Goal: Task Accomplishment & Management: Use online tool/utility

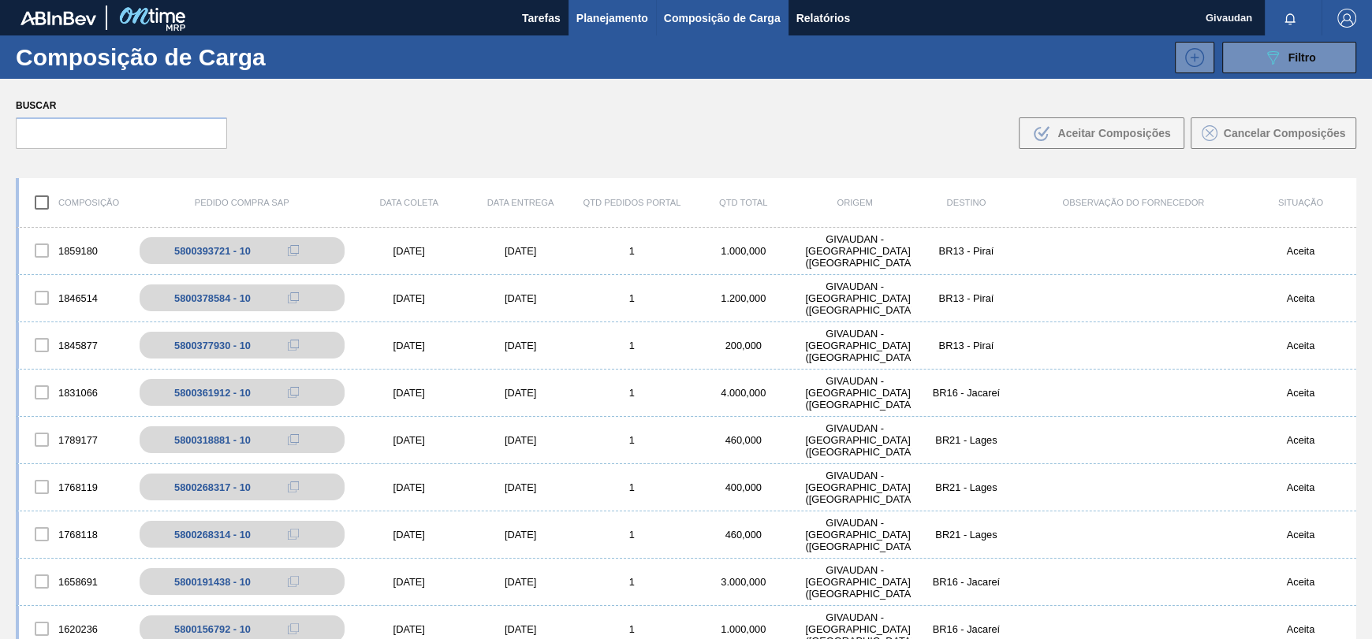
click at [591, 21] on span "Planejamento" at bounding box center [612, 18] width 72 height 19
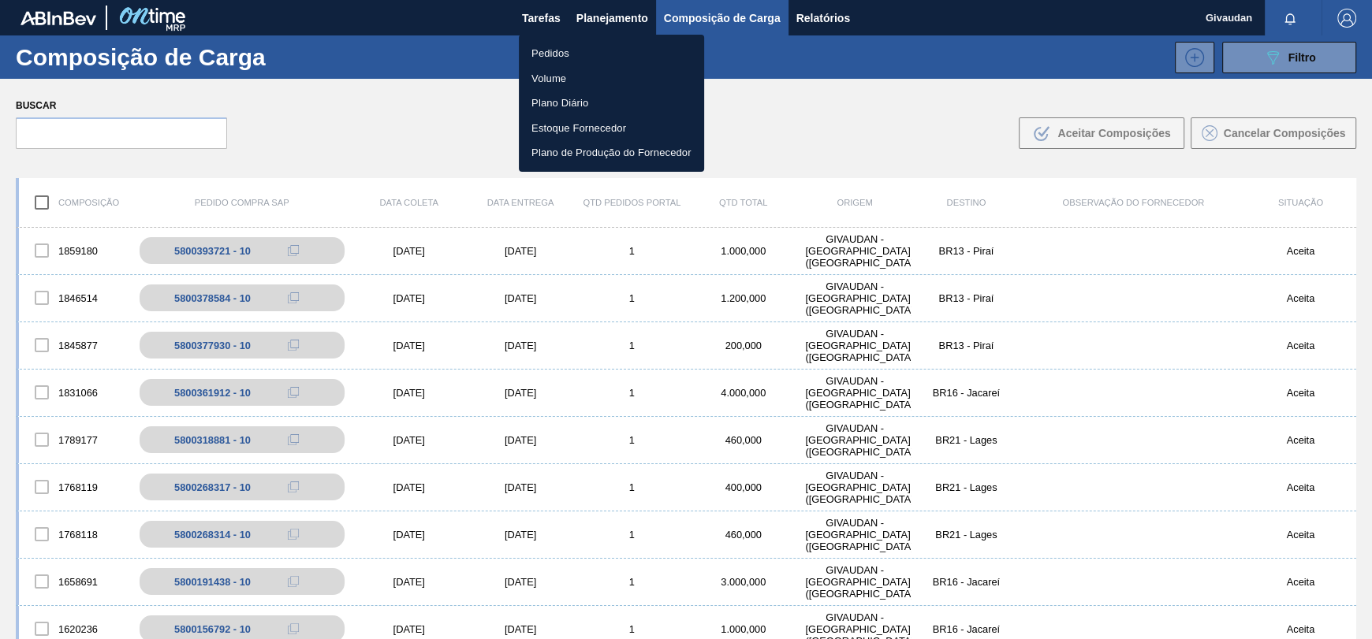
click at [568, 52] on li "Pedidos" at bounding box center [611, 53] width 185 height 25
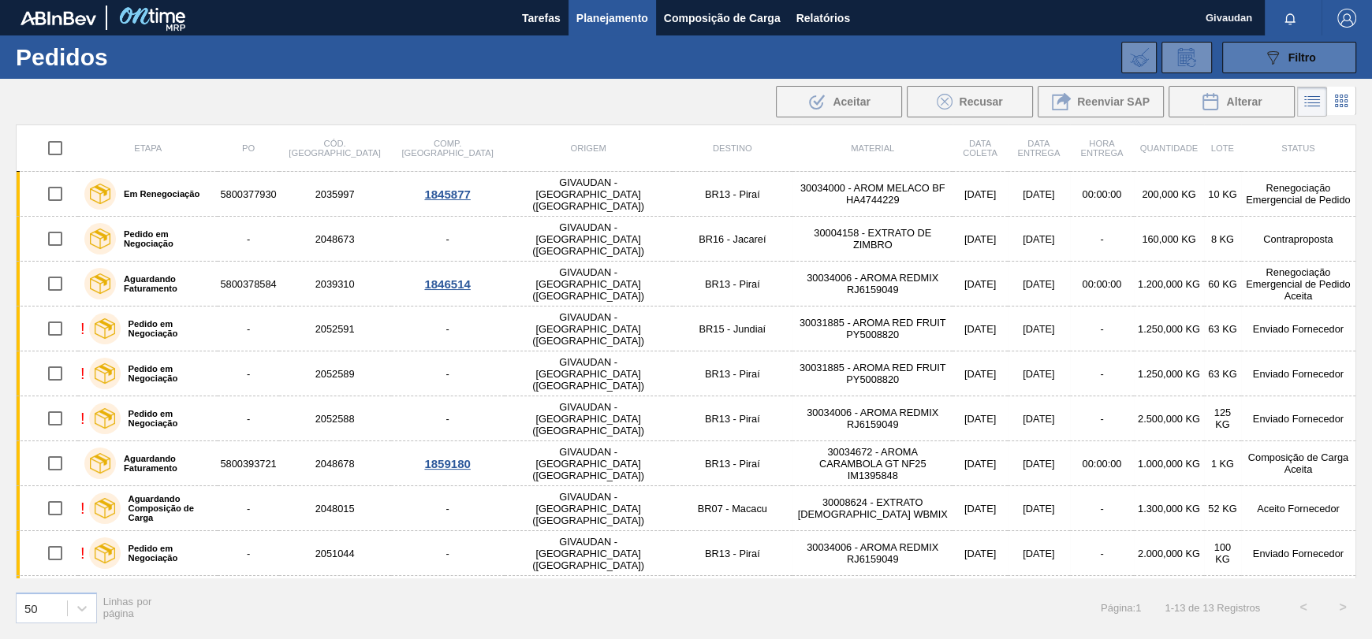
click at [1295, 56] on span "Filtro" at bounding box center [1302, 57] width 28 height 13
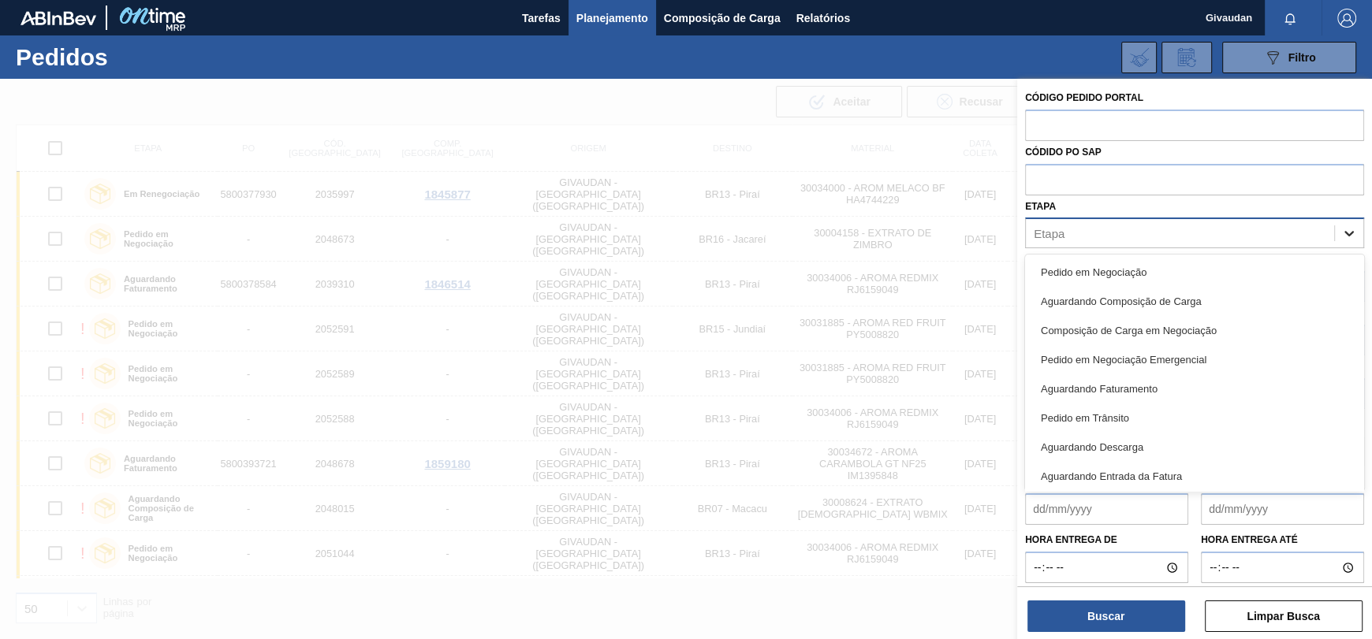
click at [1341, 228] on icon at bounding box center [1349, 233] width 16 height 16
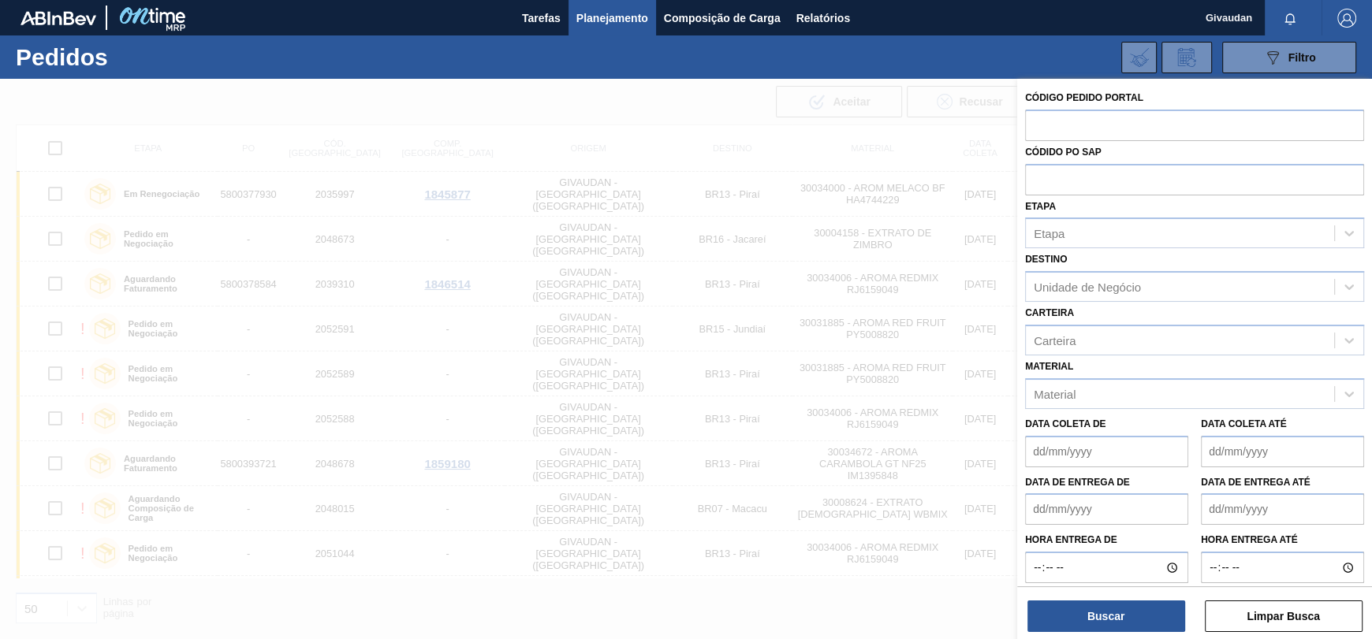
click at [900, 617] on div at bounding box center [686, 398] width 1372 height 639
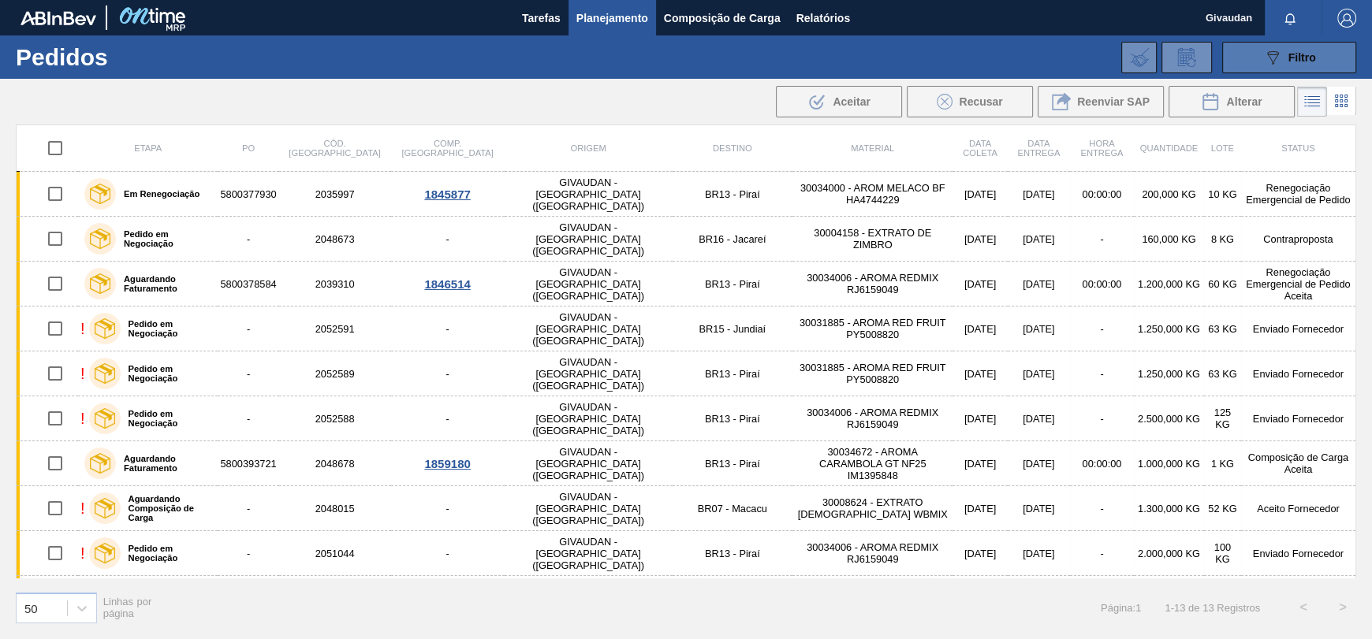
click at [1296, 51] on span "Filtro" at bounding box center [1302, 57] width 28 height 13
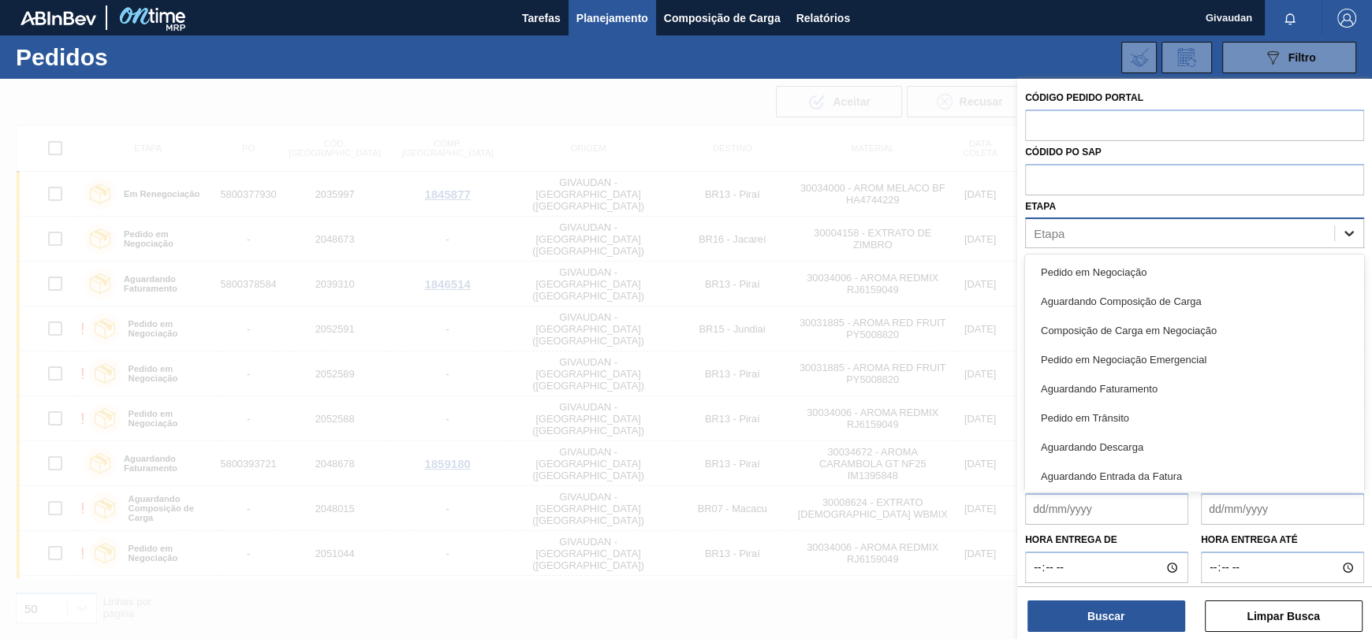
click at [1347, 235] on icon at bounding box center [1348, 235] width 9 height 6
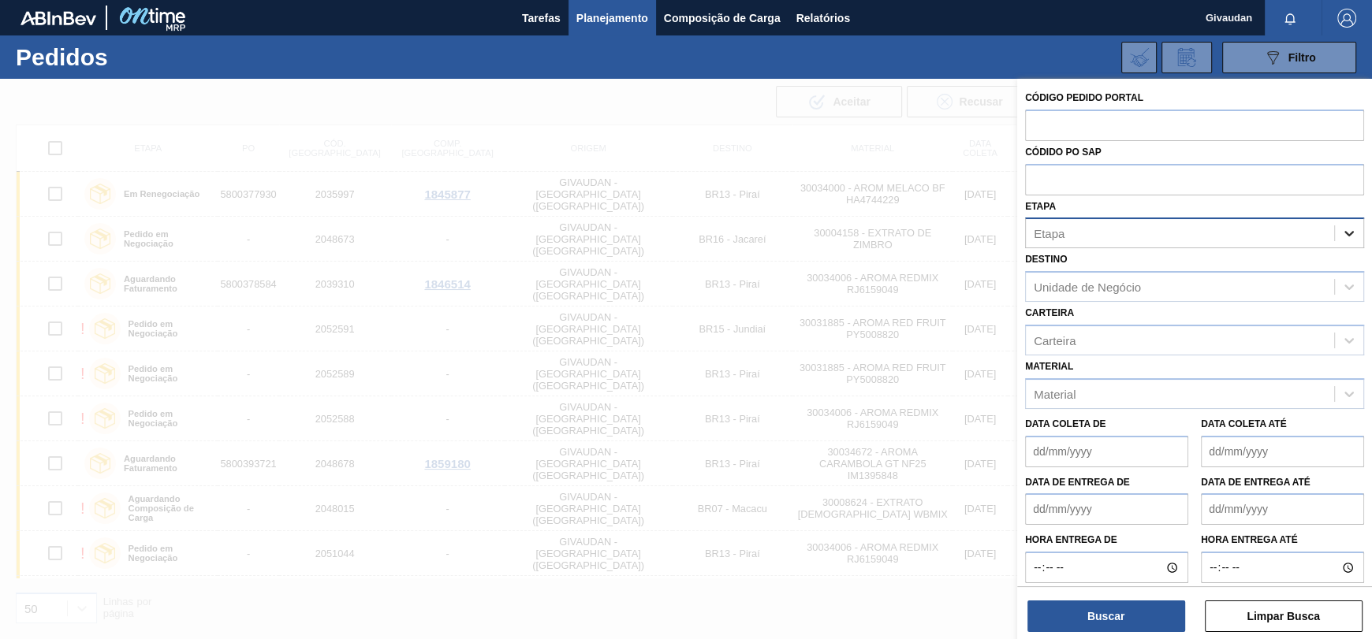
click at [1347, 234] on icon at bounding box center [1348, 235] width 9 height 6
click at [1290, 177] on input "text" at bounding box center [1194, 179] width 339 height 30
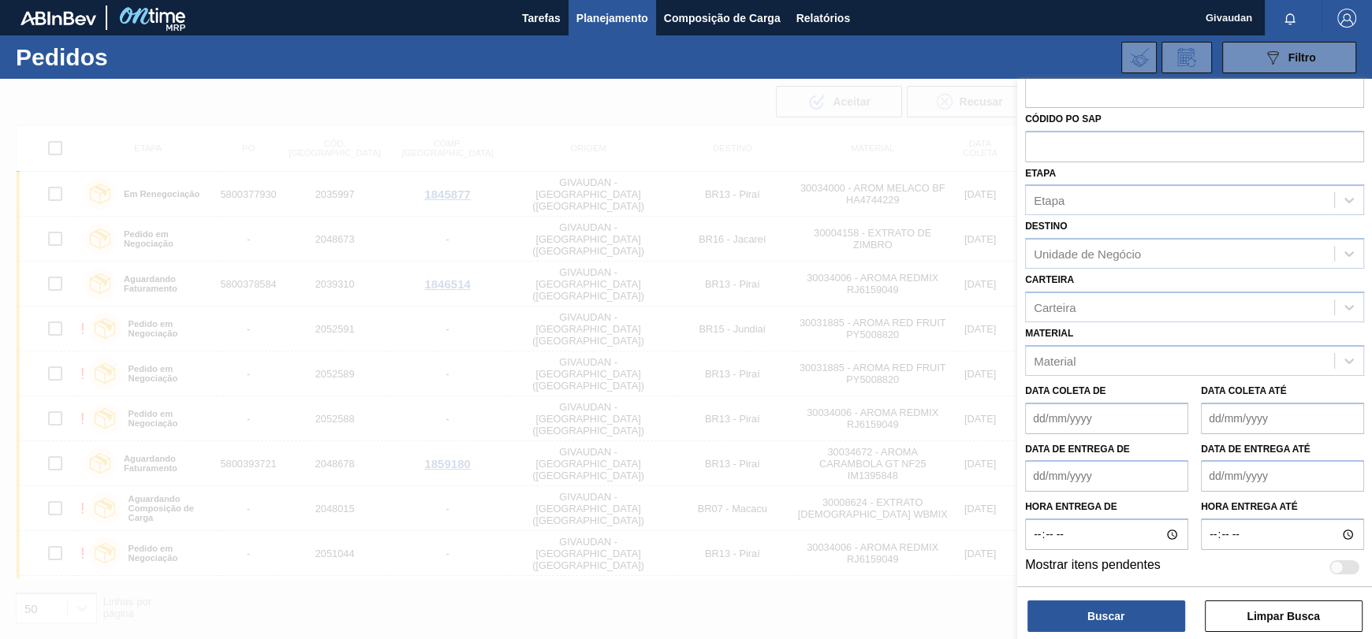
click at [1348, 569] on div at bounding box center [1344, 568] width 30 height 14
checkbox input "true"
click at [1108, 615] on button "Buscar" at bounding box center [1106, 617] width 158 height 32
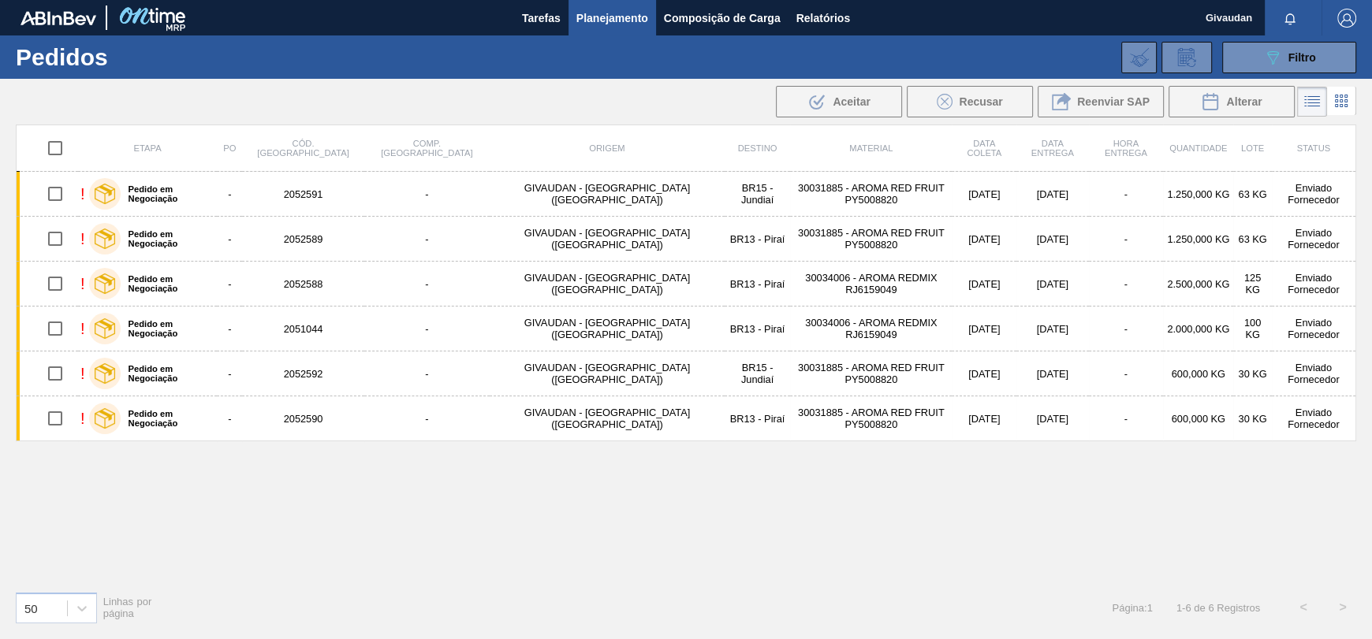
click at [284, 478] on div "Etapa PO Cód. Pedido Comp. Carga Origem Destino Material Data coleta Data Entre…" at bounding box center [686, 352] width 1340 height 454
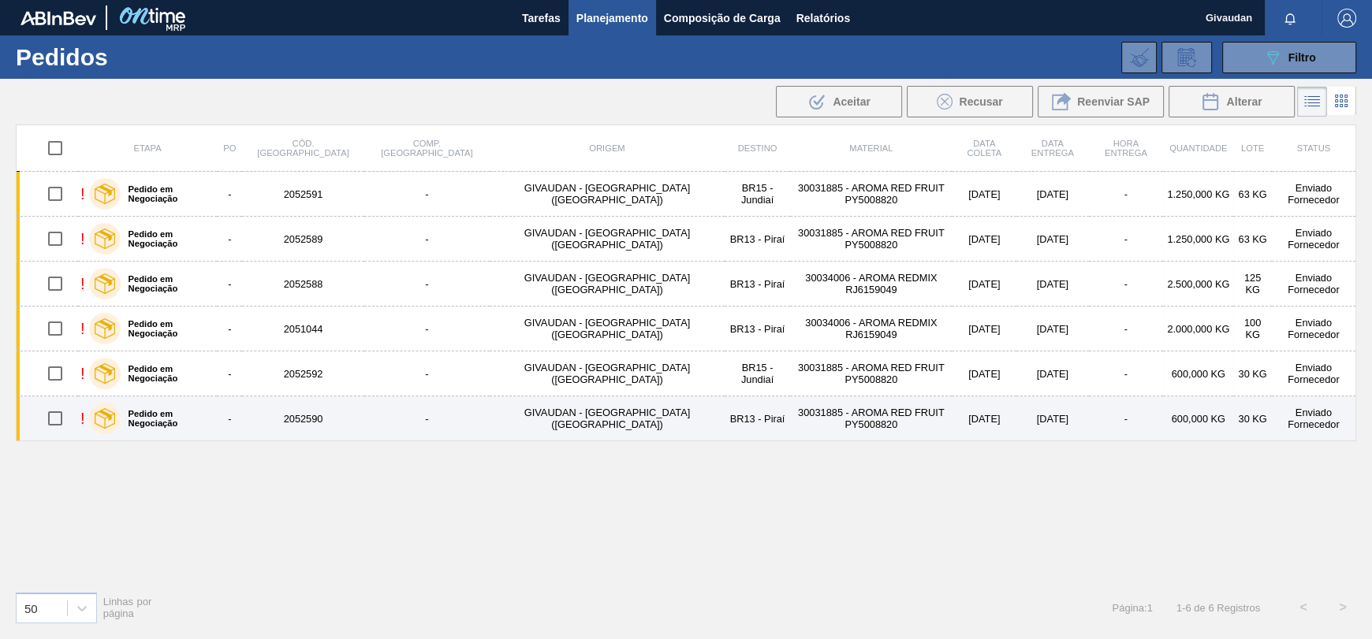
click at [550, 413] on td "GIVAUDAN - [GEOGRAPHIC_DATA] ([GEOGRAPHIC_DATA])" at bounding box center [607, 419] width 235 height 45
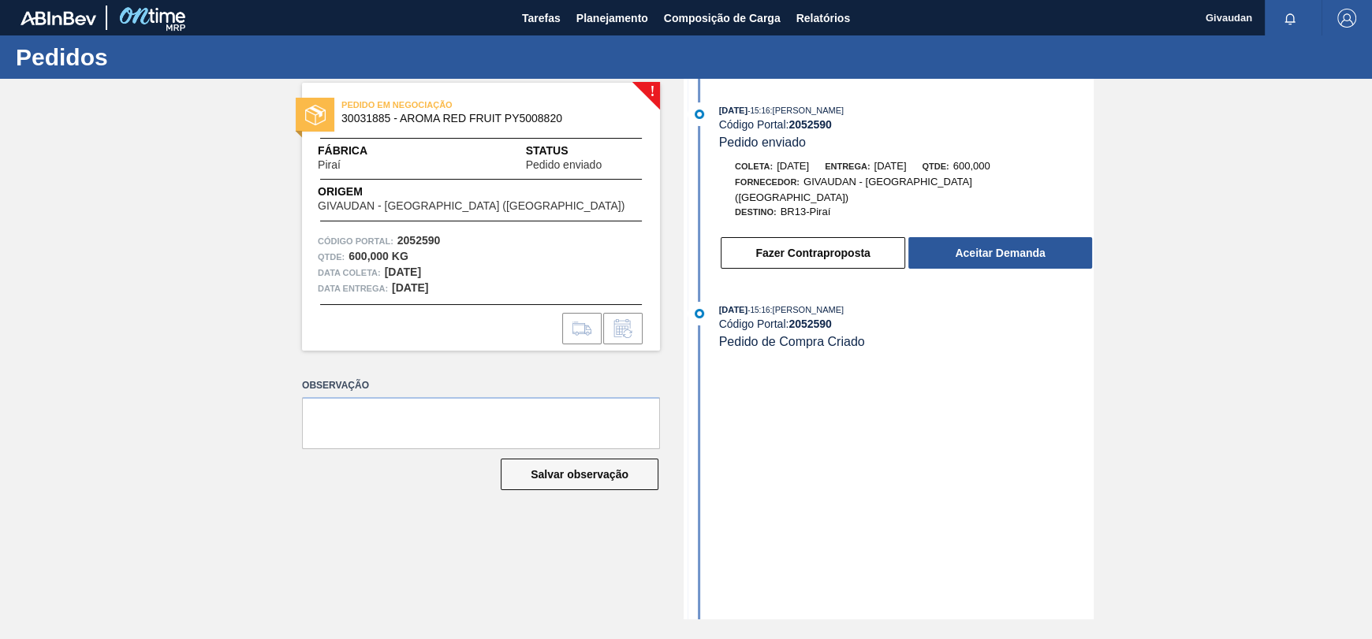
drag, startPoint x: 365, startPoint y: 330, endPoint x: 380, endPoint y: 339, distance: 17.7
click at [365, 330] on div at bounding box center [481, 329] width 358 height 32
click at [427, 529] on div "! PEDIDO EM NEGOCIAÇÃO 30031885 - AROMA RED FRUIT PY5008820 Fábrica Piraí Statu…" at bounding box center [469, 349] width 382 height 541
click at [150, 328] on div "! PEDIDO EM NEGOCIAÇÃO 30031885 - AROMA RED FRUIT PY5008820 Fábrica Piraí Statu…" at bounding box center [686, 349] width 1372 height 541
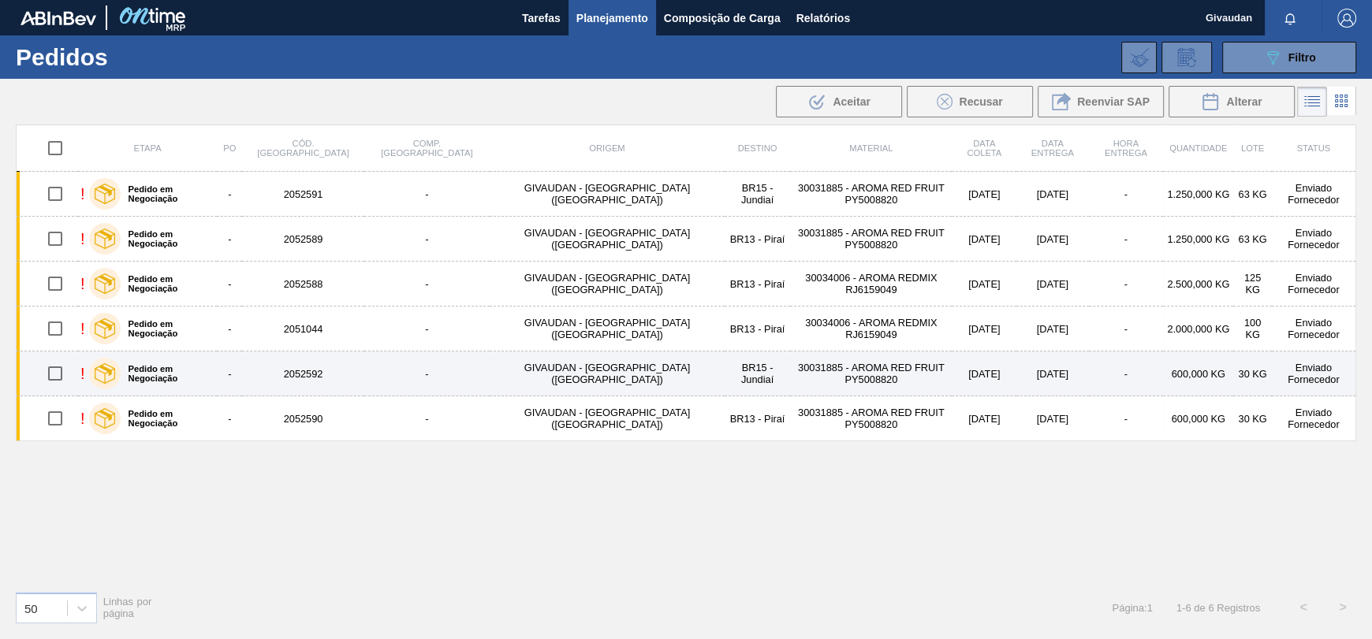
click at [313, 362] on td "2052592" at bounding box center [302, 374] width 121 height 45
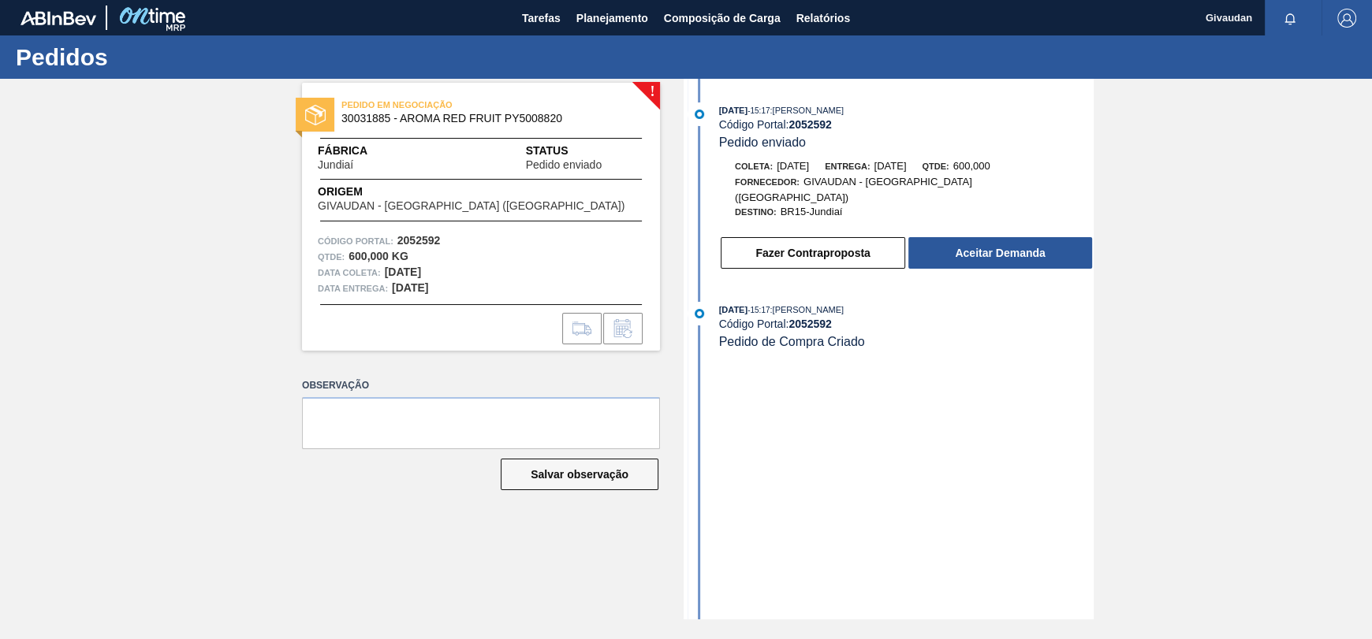
drag, startPoint x: 325, startPoint y: 557, endPoint x: 463, endPoint y: 563, distance: 138.1
click at [325, 557] on div "! PEDIDO EM NEGOCIAÇÃO 30031885 - AROMA RED FRUIT PY5008820 Fábrica Jundiaí Sta…" at bounding box center [469, 349] width 382 height 541
click at [265, 331] on div "! PEDIDO EM NEGOCIAÇÃO 30031885 - AROMA RED FRUIT PY5008820 Fábrica Jundiaí Sta…" at bounding box center [686, 349] width 1372 height 541
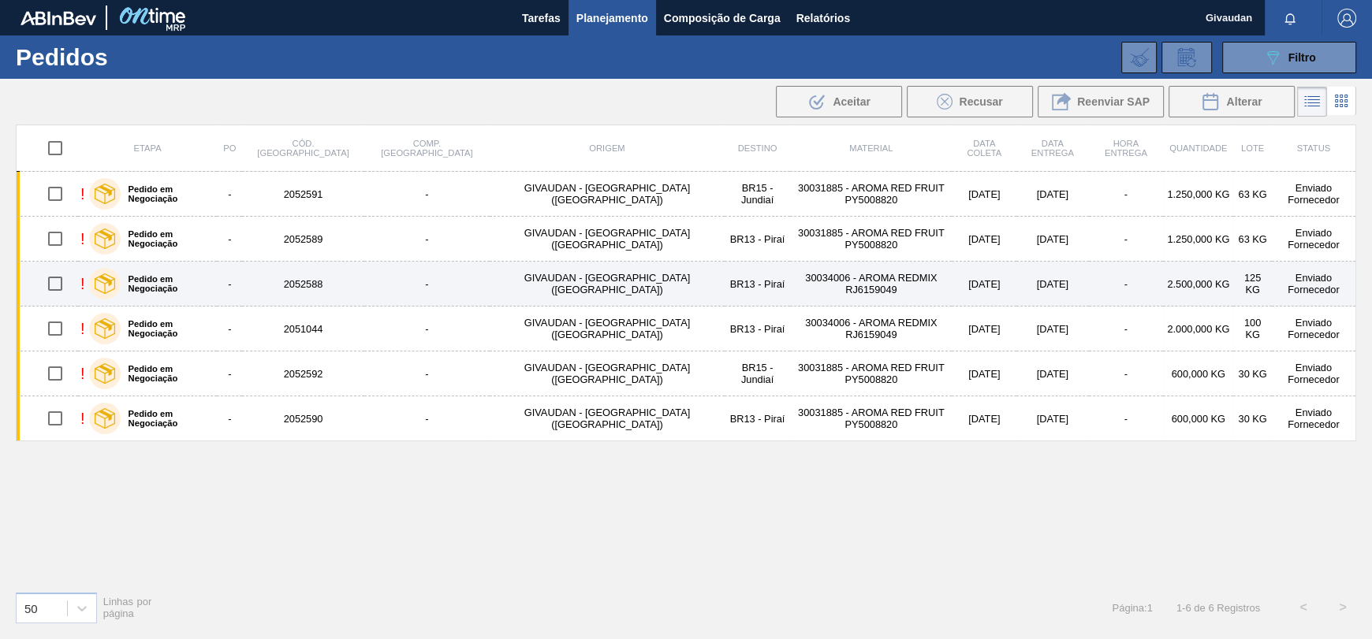
click at [333, 282] on td "2052588" at bounding box center [302, 284] width 121 height 45
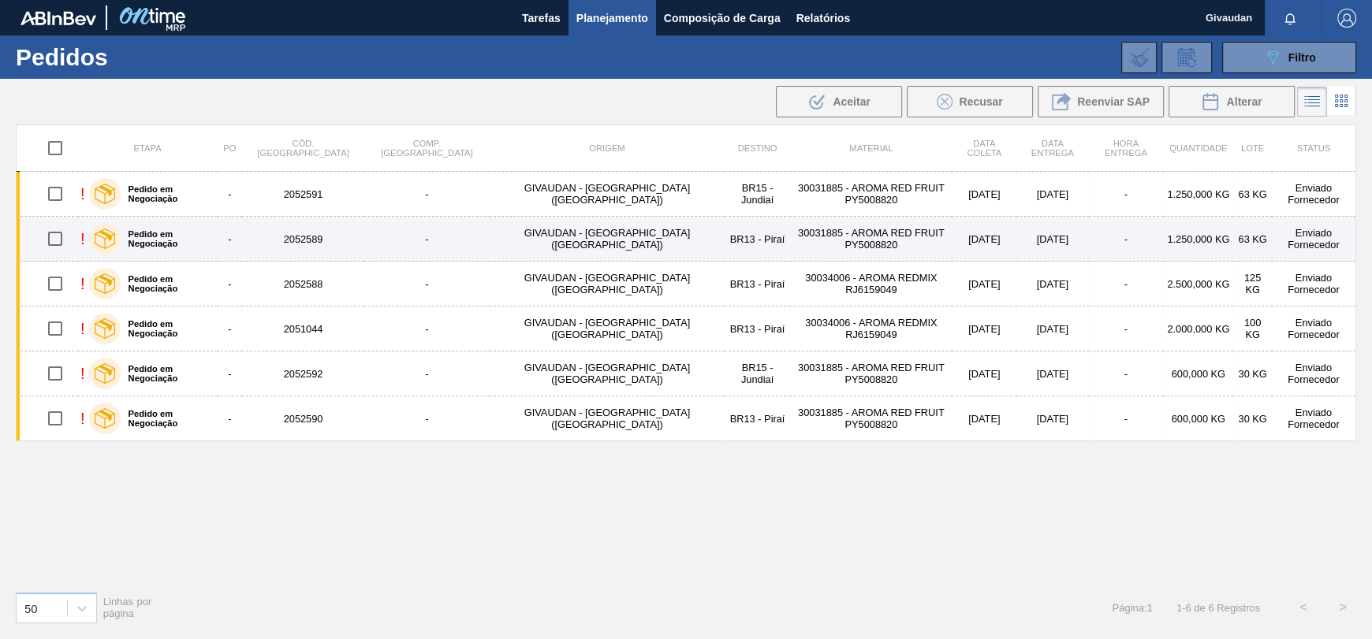
click at [242, 250] on td "-" at bounding box center [229, 239] width 25 height 45
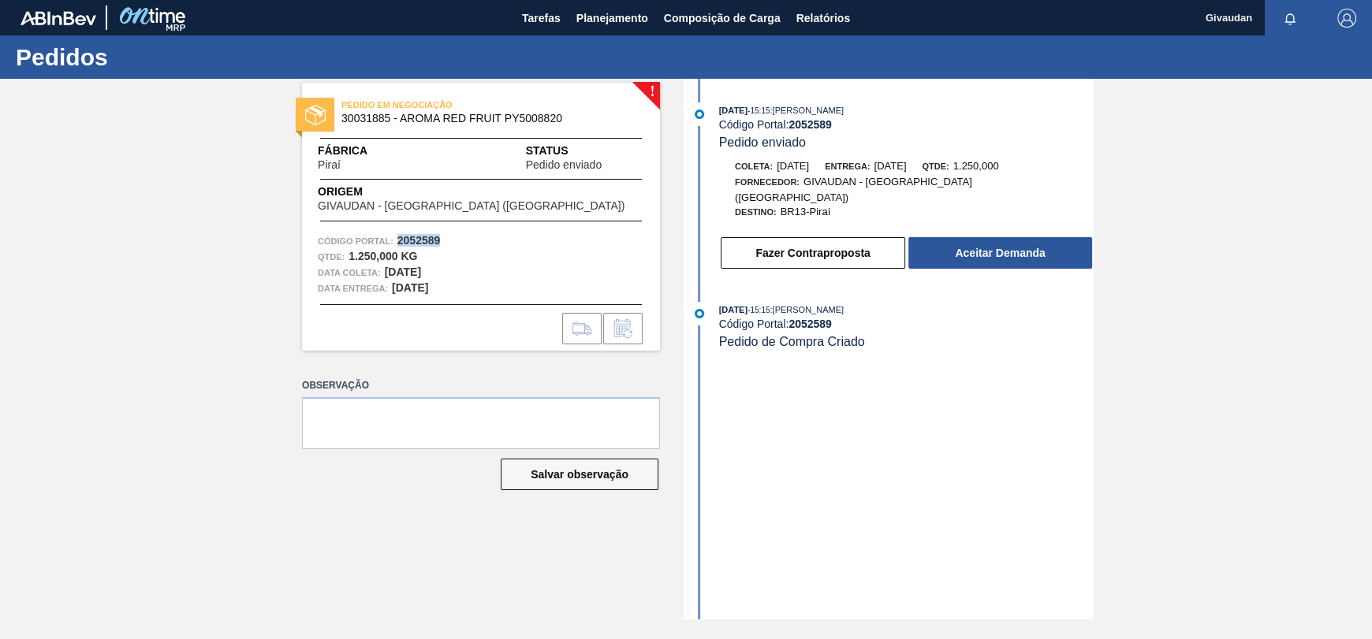
drag, startPoint x: 438, startPoint y: 237, endPoint x: 397, endPoint y: 237, distance: 40.2
click at [397, 237] on strong "2052589" at bounding box center [418, 240] width 43 height 13
copy strong "2052589"
click at [52, 122] on div "! PEDIDO EM NEGOCIAÇÃO 30031885 - AROMA RED FRUIT PY5008820 Fábrica Piraí Statu…" at bounding box center [686, 349] width 1372 height 541
click at [110, 366] on div "! PEDIDO EM NEGOCIAÇÃO 30031885 - AROMA RED FRUIT PY5008820 Fábrica Piraí Statu…" at bounding box center [686, 349] width 1372 height 541
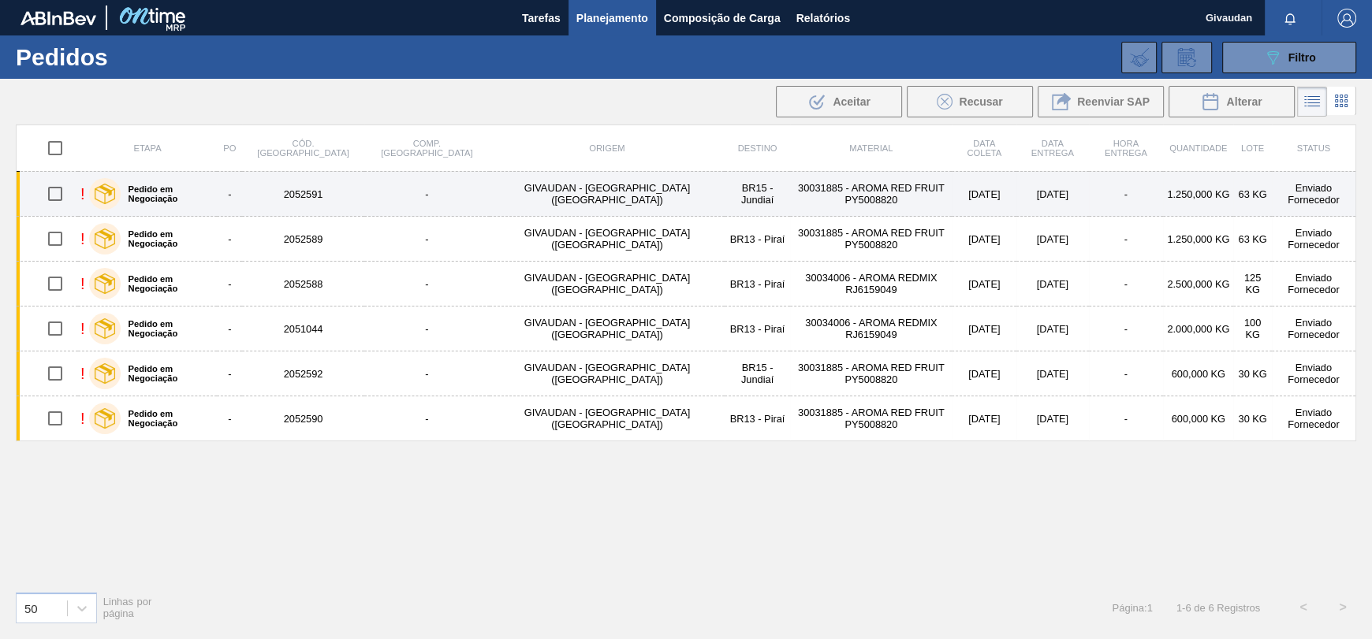
click at [725, 189] on td "BR15 - Jundiaí" at bounding box center [757, 194] width 65 height 45
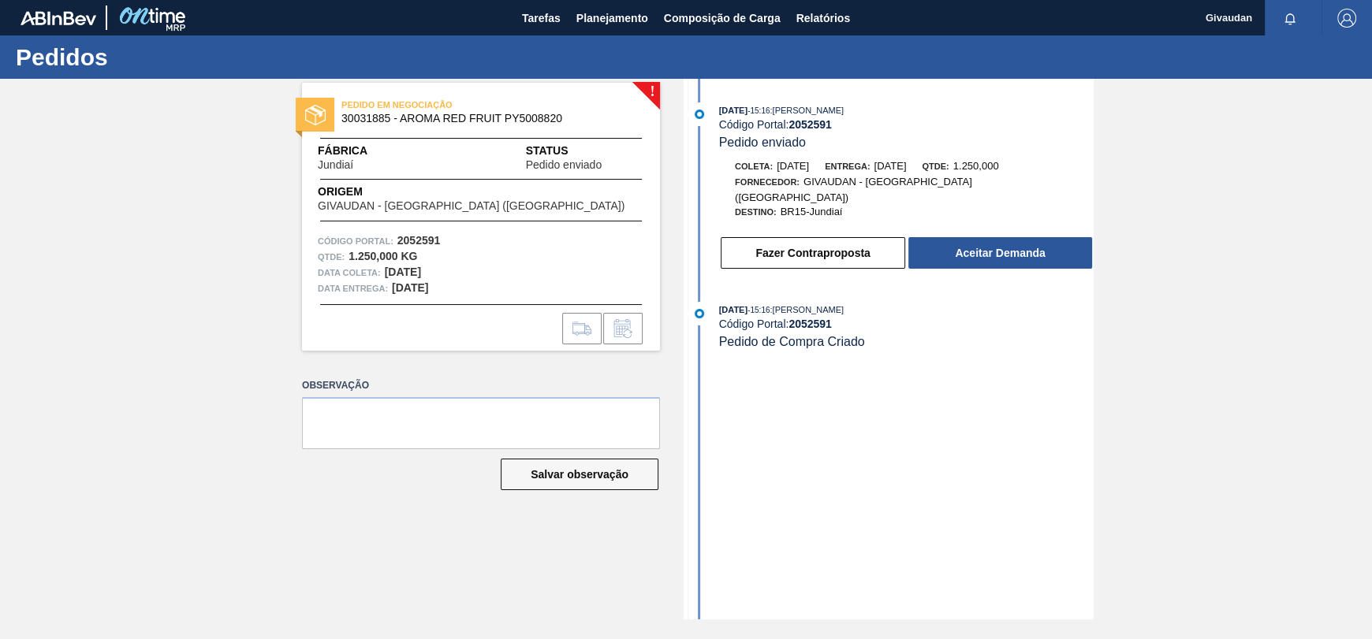
click at [91, 152] on div "! PEDIDO EM NEGOCIAÇÃO 30031885 - AROMA RED FRUIT PY5008820 Fábrica Jundiaí Sta…" at bounding box center [686, 349] width 1372 height 541
drag, startPoint x: 12, startPoint y: 338, endPoint x: 25, endPoint y: 313, distance: 28.6
click at [12, 338] on div "! PEDIDO EM NEGOCIAÇÃO 30031885 - AROMA RED FRUIT PY5008820 Fábrica Jundiaí Sta…" at bounding box center [686, 349] width 1372 height 541
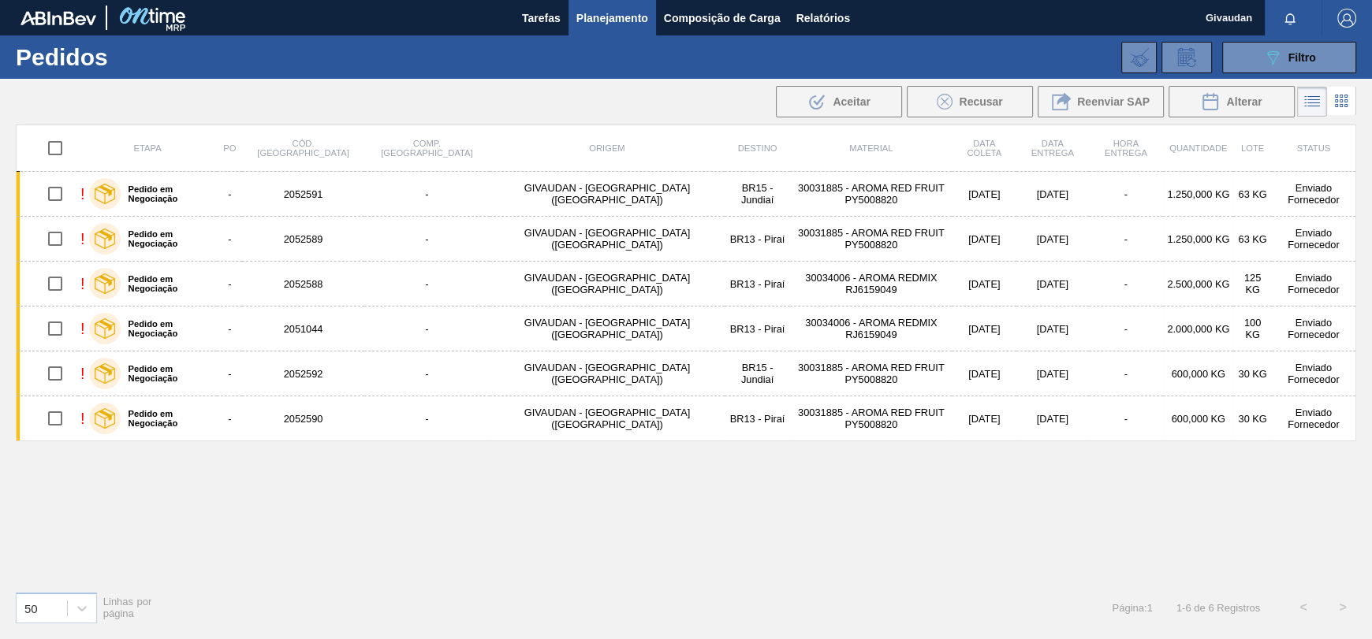
click at [143, 479] on div "Etapa PO Cód. Pedido Comp. Carga Origem Destino Material Data coleta Data Entre…" at bounding box center [686, 352] width 1340 height 454
click at [1265, 51] on icon "089F7B8B-B2A5-4AFE-B5C0-19BA573D28AC" at bounding box center [1272, 57] width 19 height 19
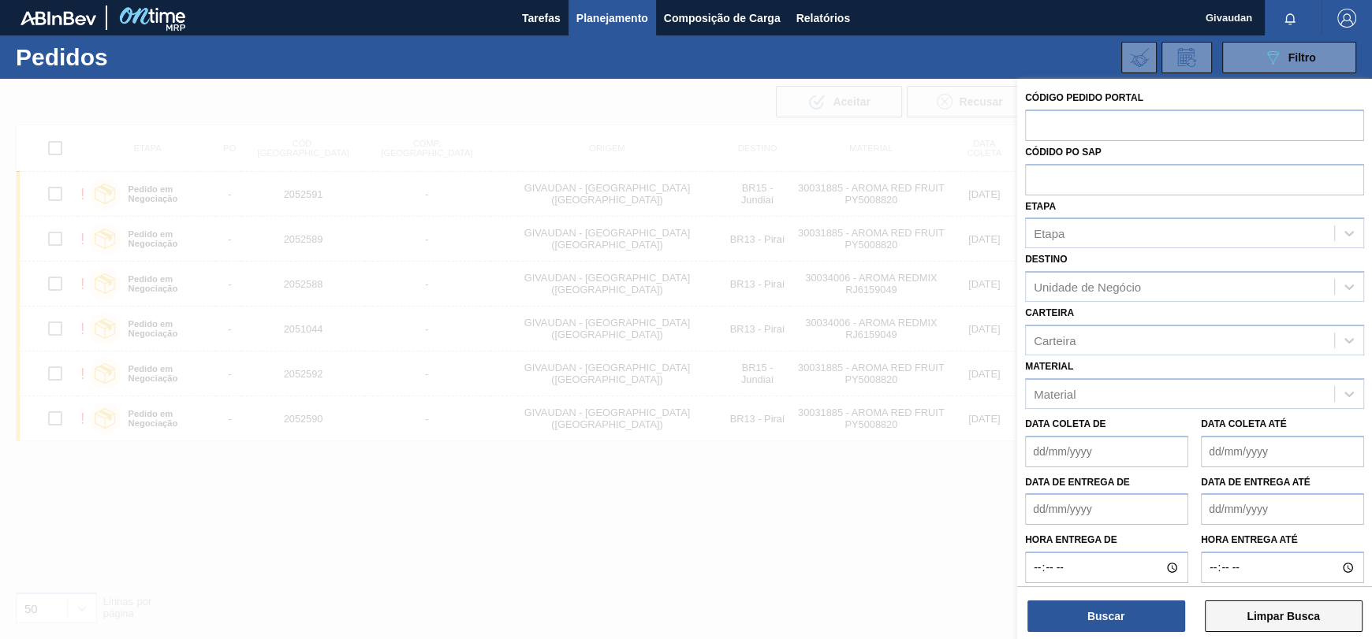
click at [1309, 627] on button "Limpar Busca" at bounding box center [1284, 617] width 158 height 32
checkbox input "false"
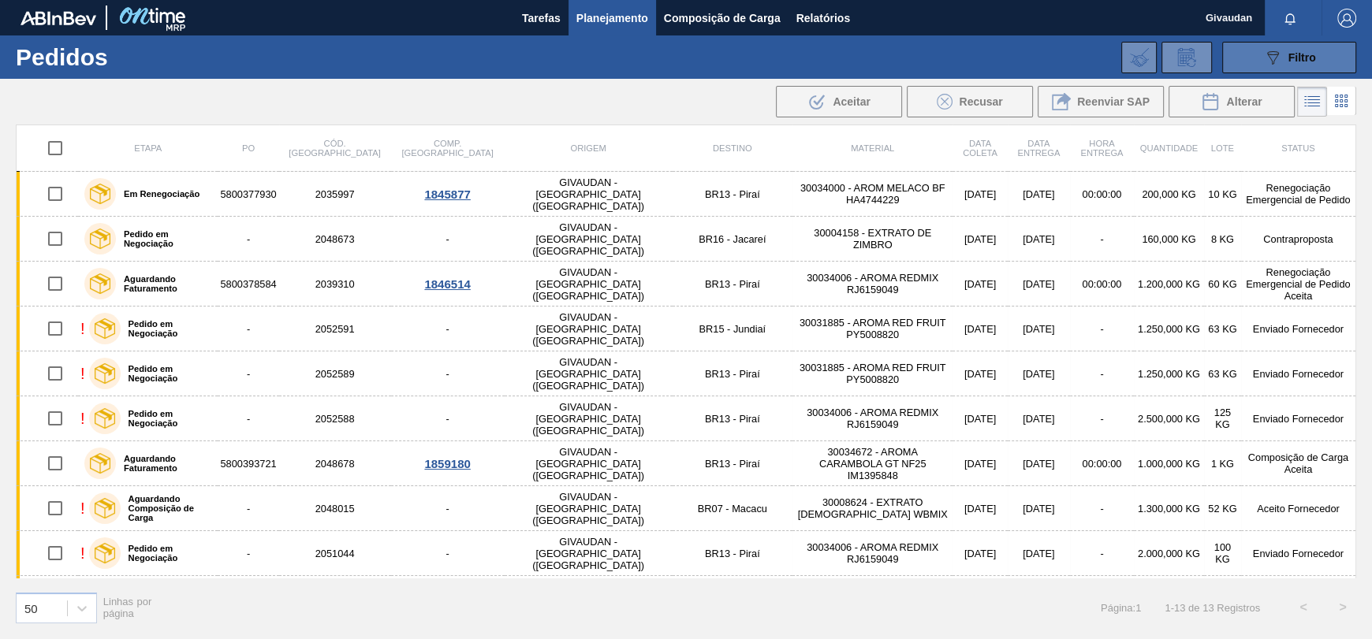
click at [1303, 63] on div "089F7B8B-B2A5-4AFE-B5C0-19BA573D28AC Filtro" at bounding box center [1289, 57] width 53 height 19
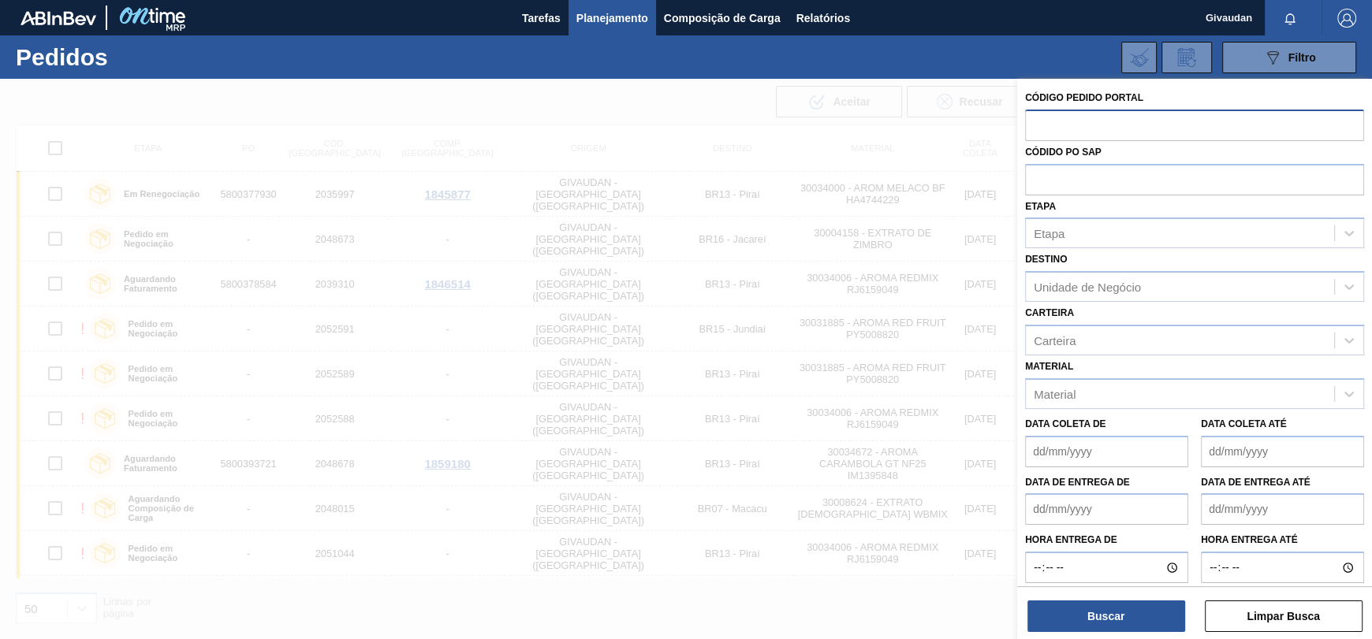
click at [1101, 117] on input "text" at bounding box center [1194, 125] width 339 height 30
paste input "text"
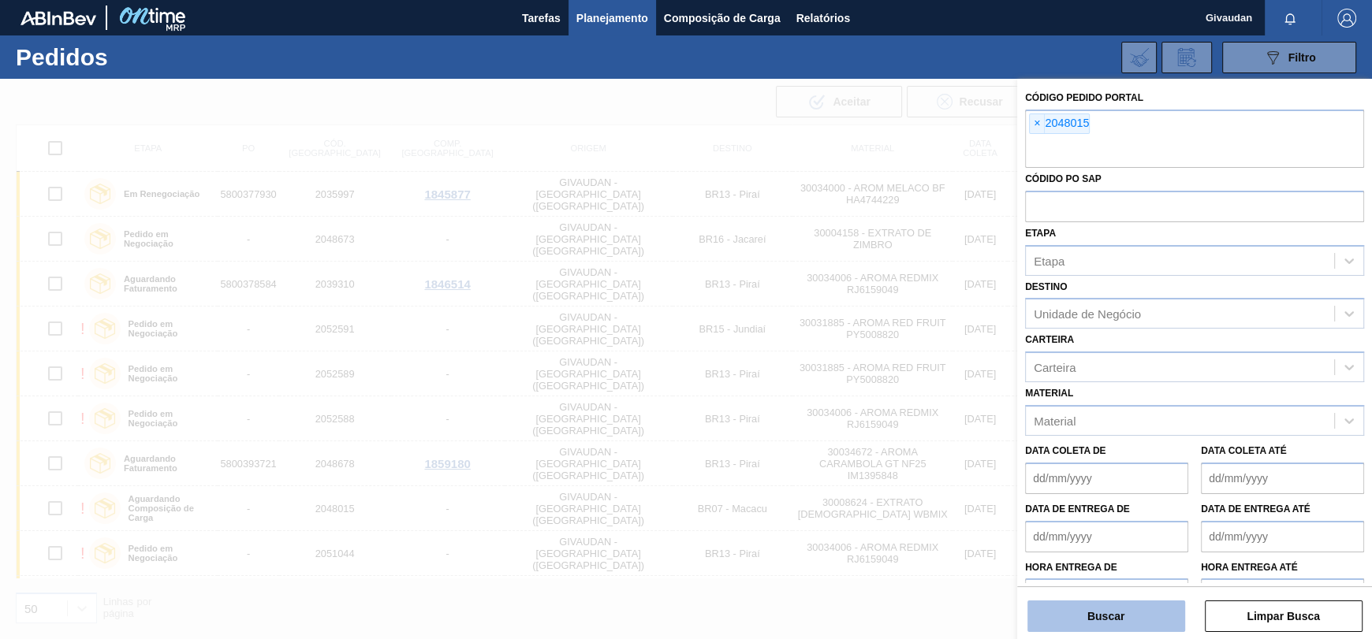
click at [1131, 617] on button "Buscar" at bounding box center [1106, 617] width 158 height 32
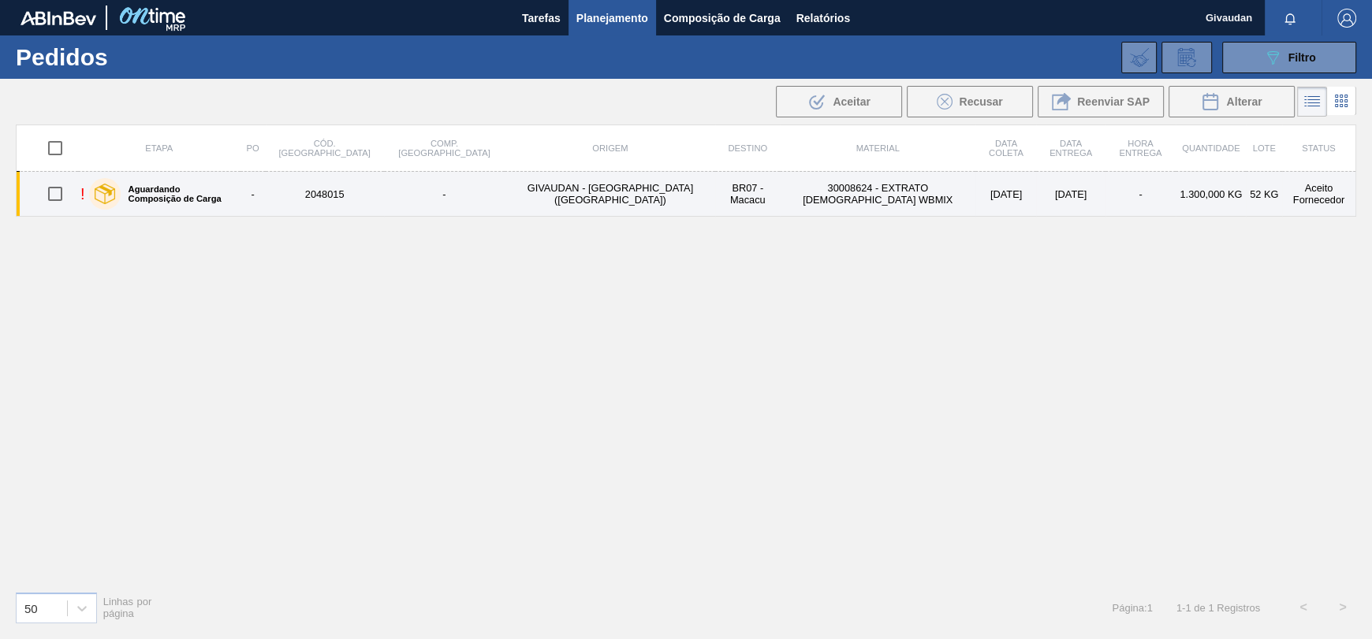
click at [576, 189] on td "GIVAUDAN - [GEOGRAPHIC_DATA] ([GEOGRAPHIC_DATA])" at bounding box center [610, 194] width 211 height 45
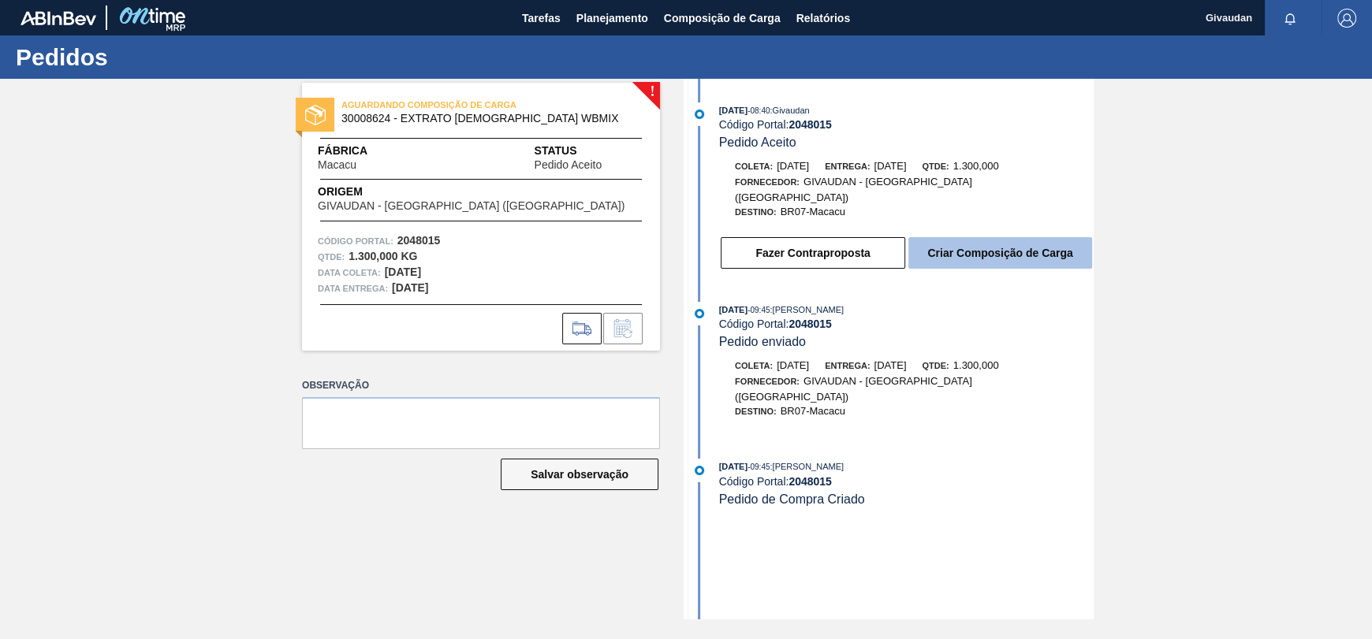
click at [989, 237] on button "Criar Composição de Carga" at bounding box center [1000, 253] width 184 height 32
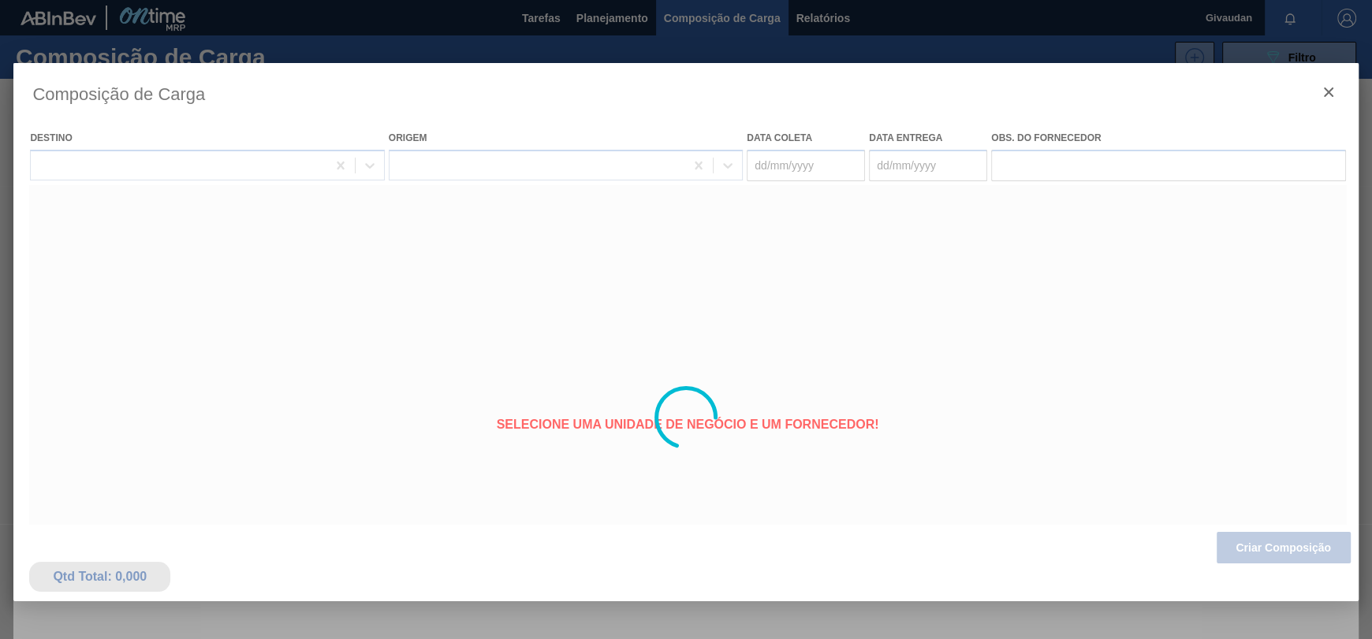
type coleta "[DATE]"
type Entrega "[DATE]"
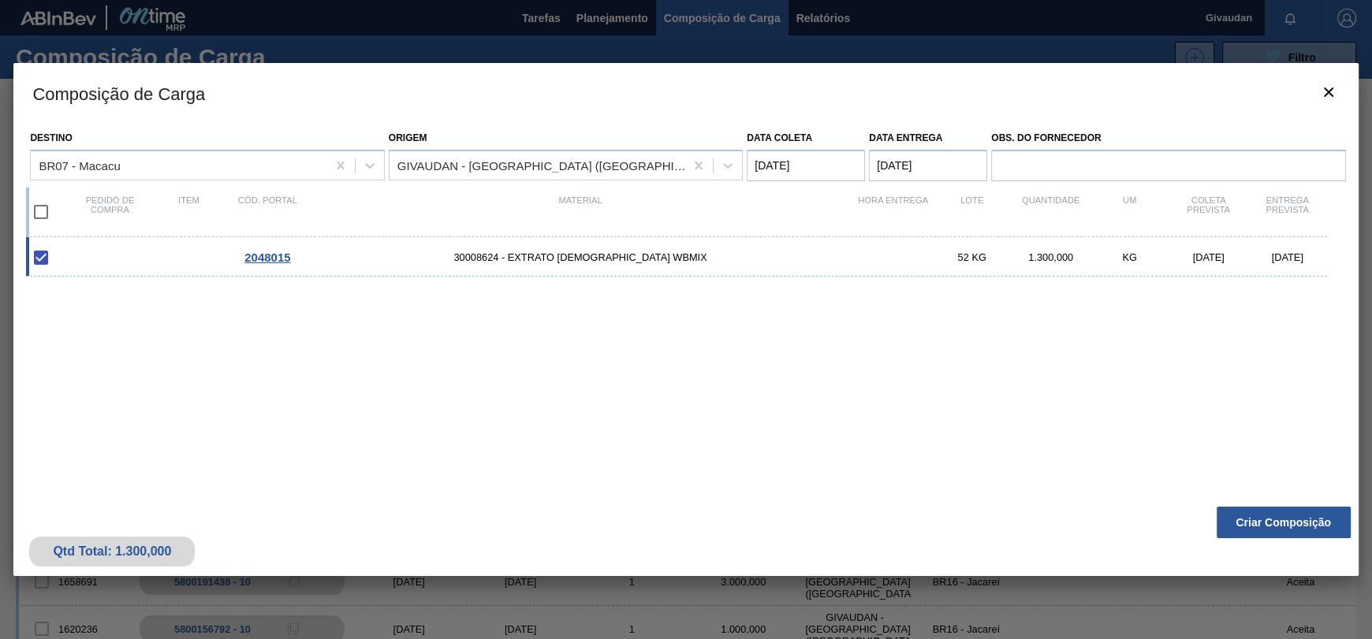
click at [270, 386] on div "2048015 30008624 - EXTRATO [DEMOGRAPHIC_DATA] WBMIX 52 KG 1.300,000 KG [DATE] […" at bounding box center [682, 358] width 1313 height 243
click at [1262, 517] on button "Criar Composição" at bounding box center [1284, 523] width 134 height 32
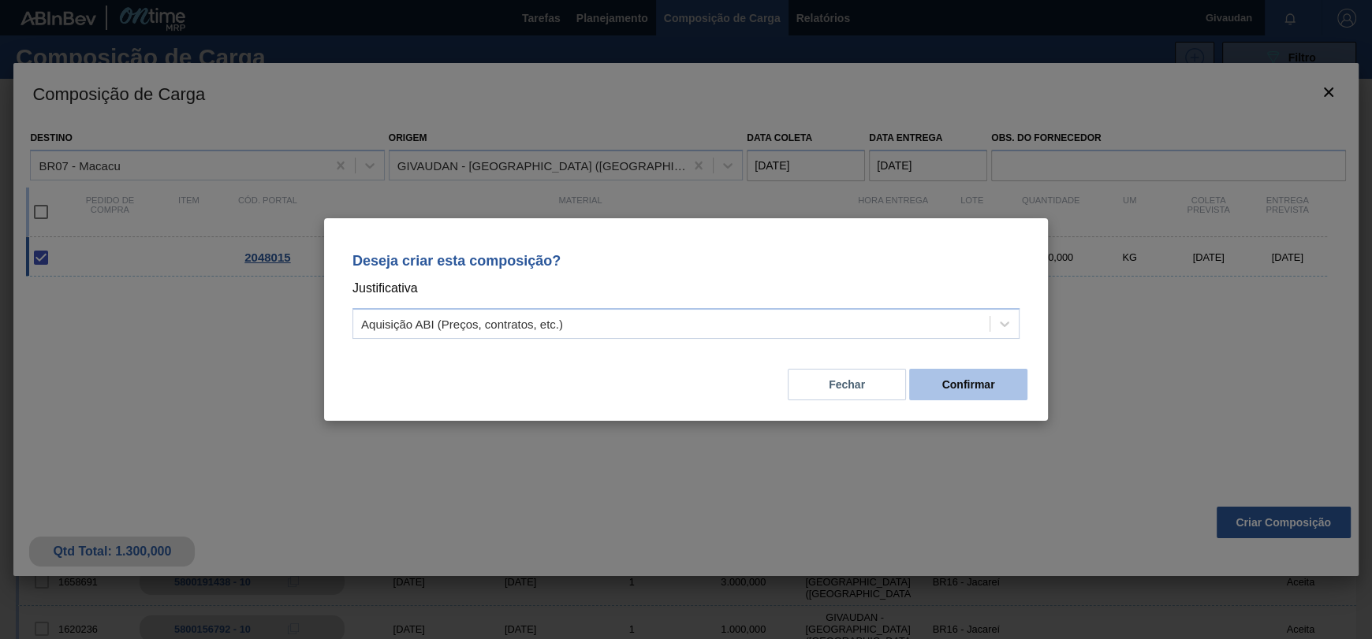
click at [1001, 389] on button "Confirmar" at bounding box center [968, 385] width 118 height 32
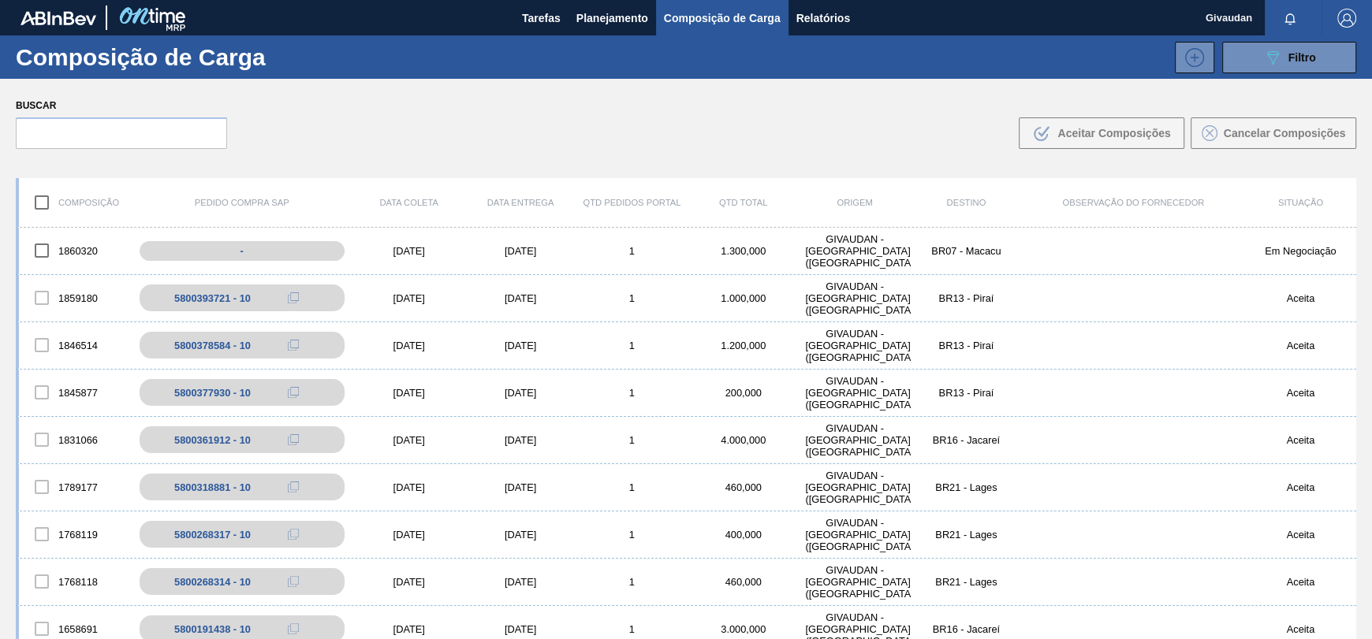
click at [702, 10] on span "Composição de Carga" at bounding box center [722, 18] width 117 height 19
click at [641, 253] on div "1" at bounding box center [631, 251] width 111 height 12
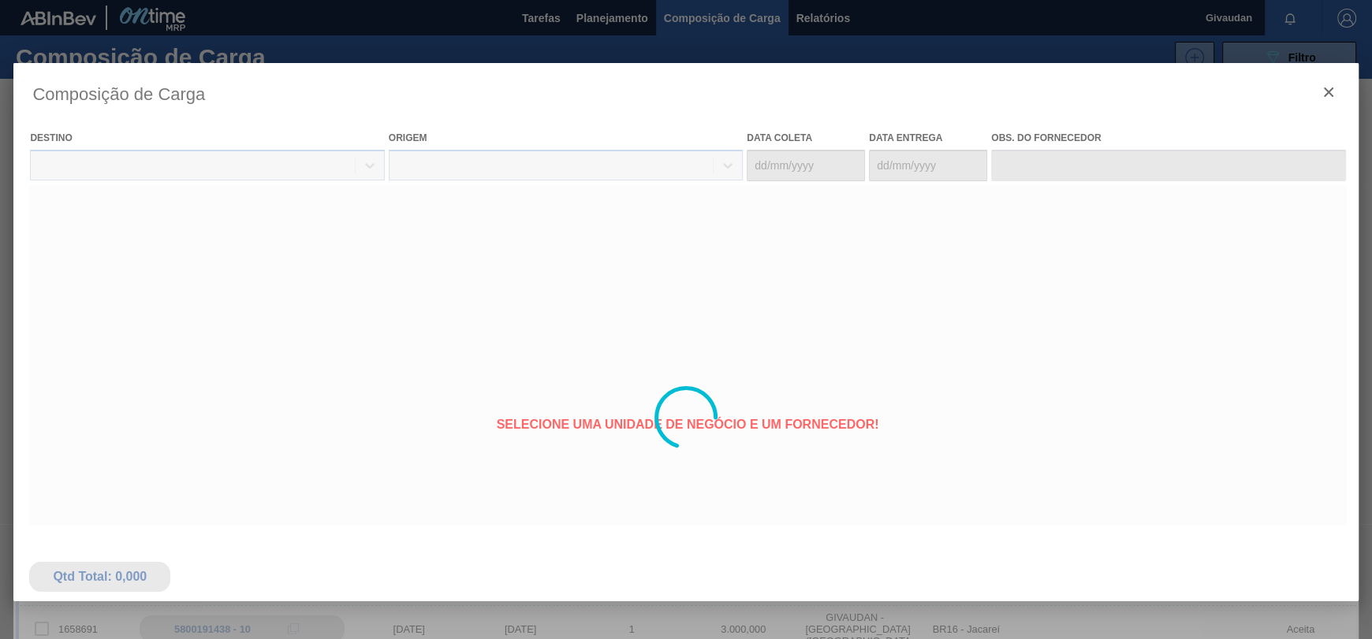
type coleta "[DATE]"
type Entrega "[DATE]"
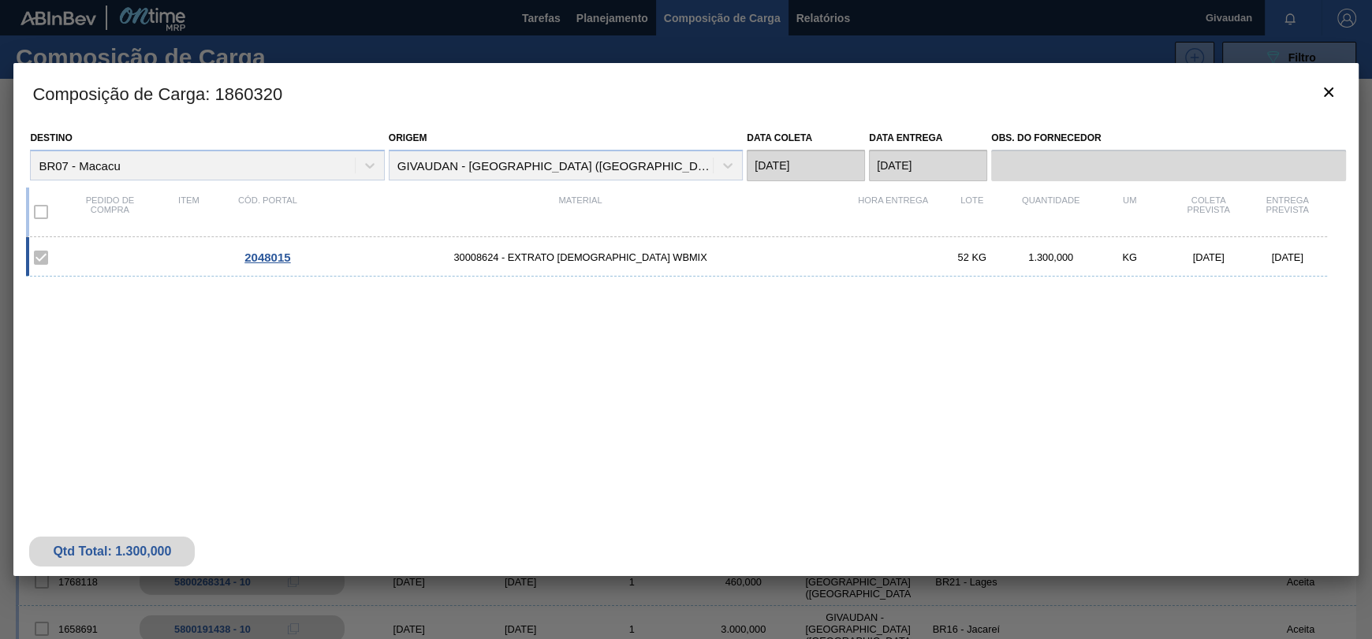
click at [271, 255] on span "2048015" at bounding box center [267, 257] width 46 height 13
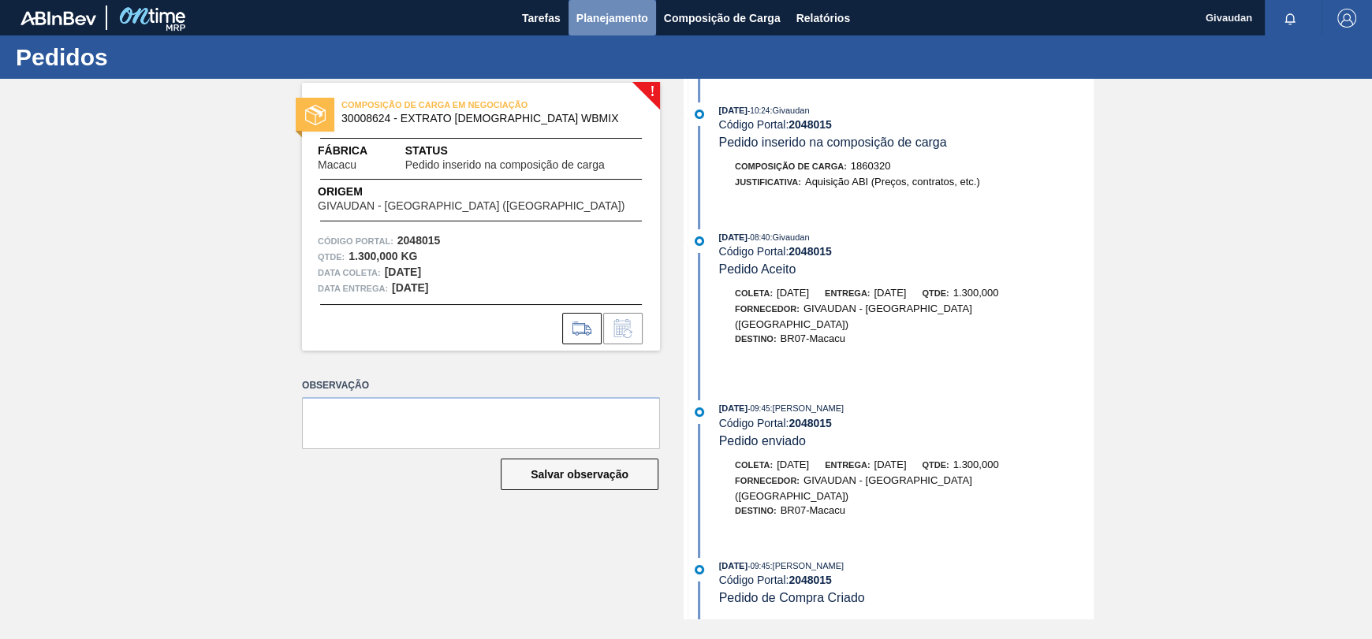
click at [628, 22] on span "Planejamento" at bounding box center [612, 18] width 72 height 19
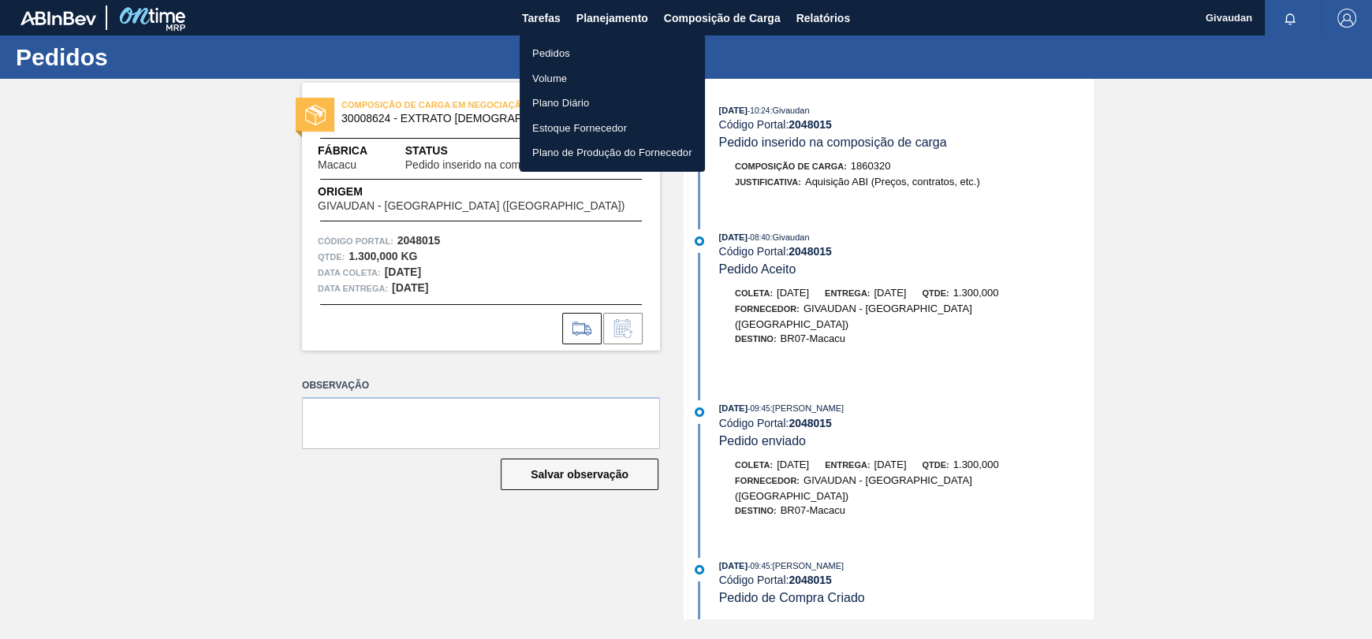
click at [1196, 288] on div at bounding box center [686, 319] width 1372 height 639
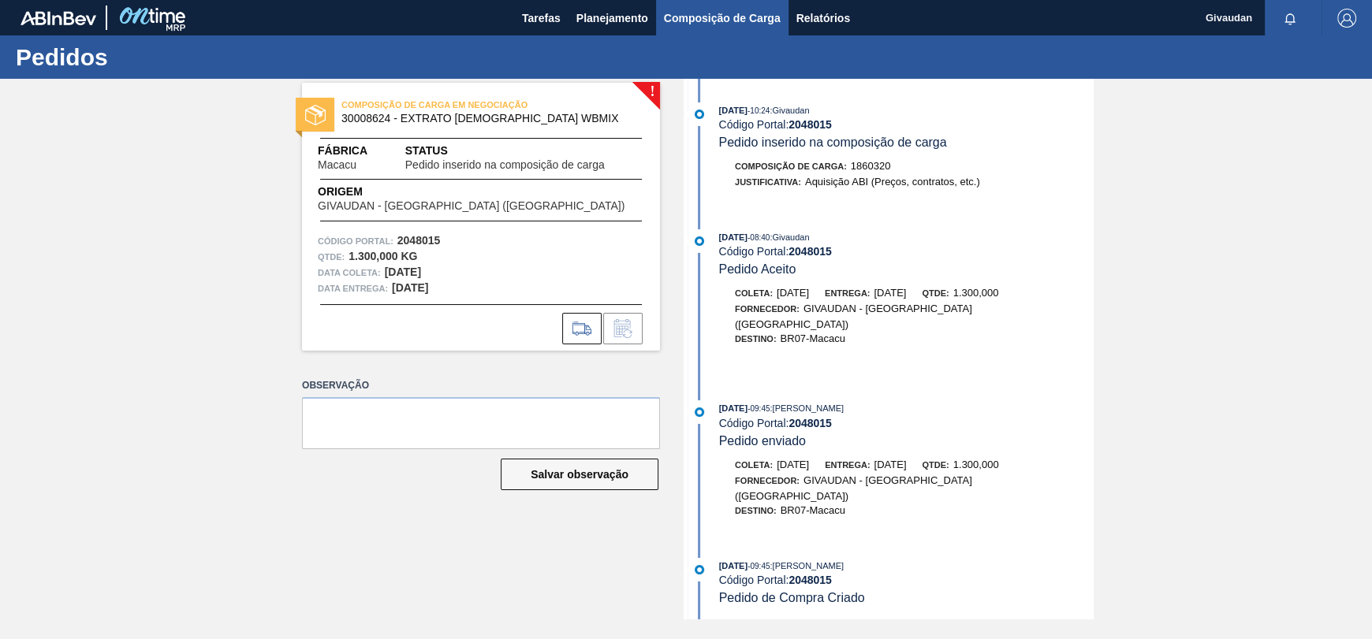
click at [694, 6] on button "Composição de Carga" at bounding box center [722, 17] width 132 height 35
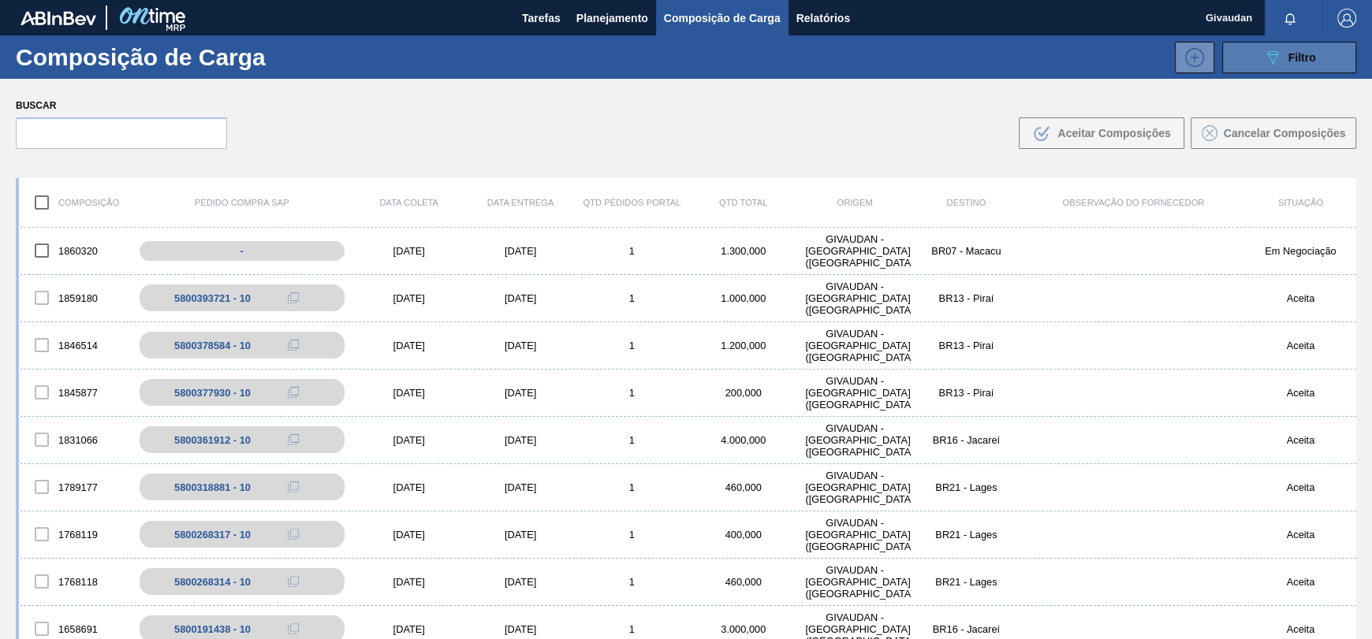
click at [1251, 52] on button "089F7B8B-B2A5-4AFE-B5C0-19BA573D28AC Filtro" at bounding box center [1289, 58] width 134 height 32
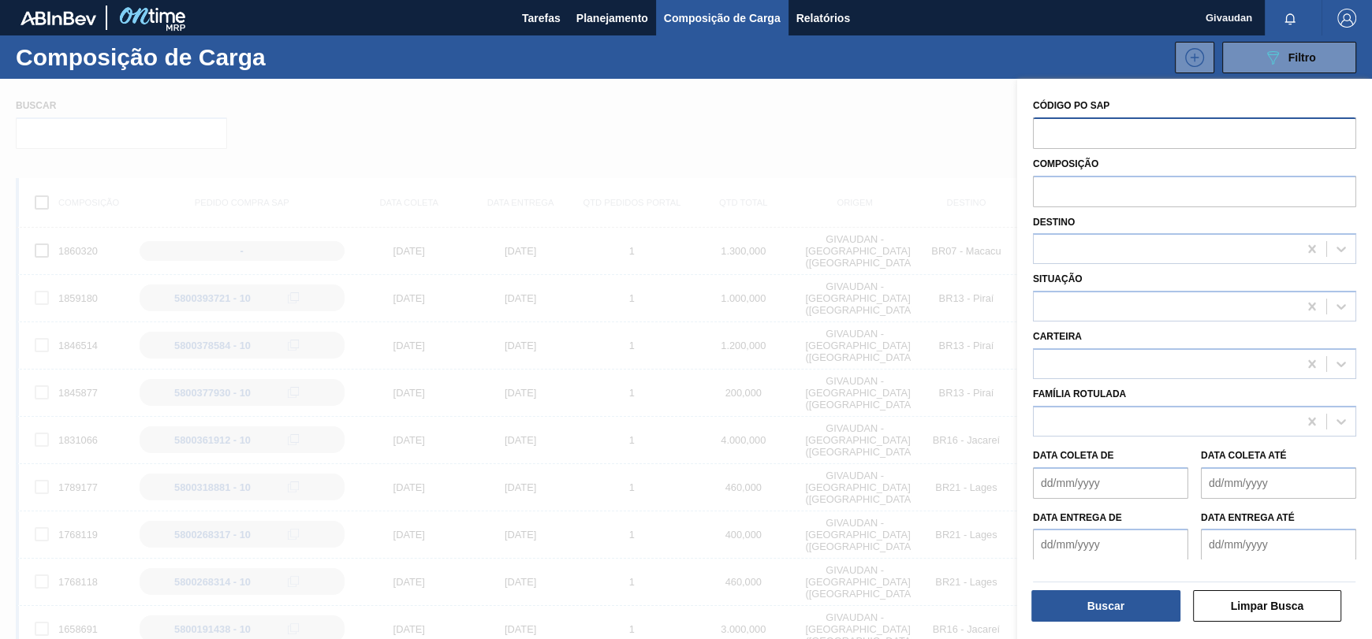
click at [1157, 127] on input "text" at bounding box center [1194, 132] width 323 height 30
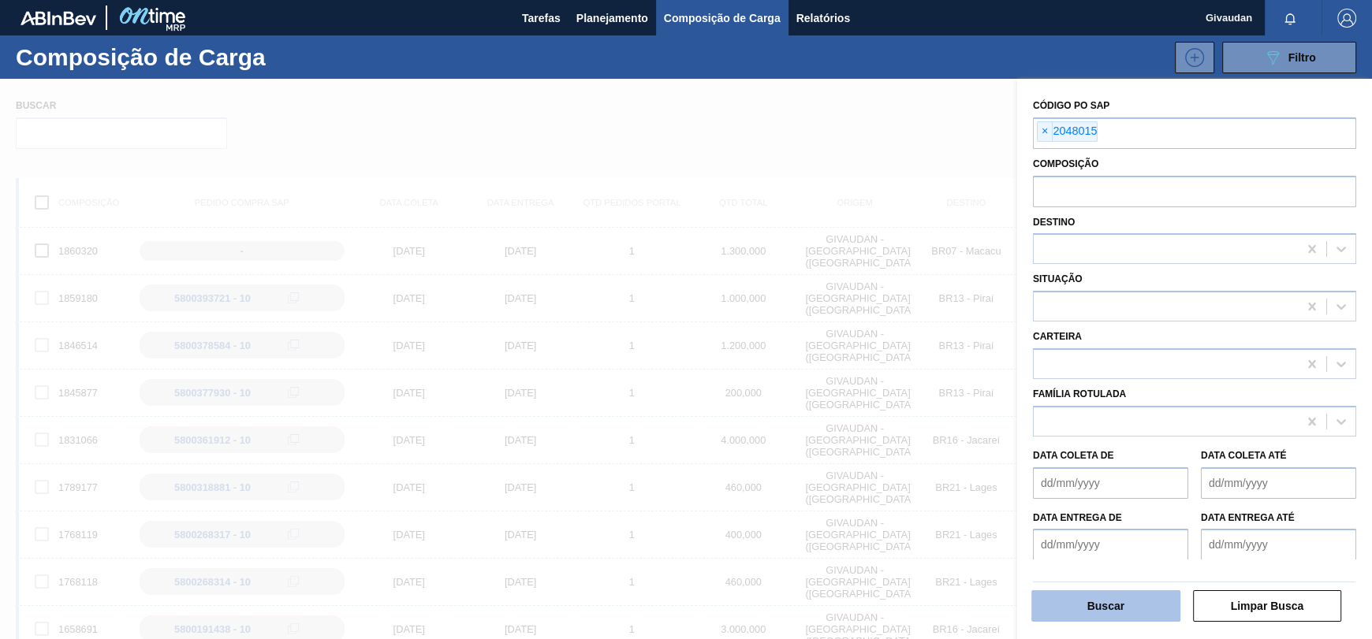
click at [1033, 605] on button "Buscar" at bounding box center [1105, 607] width 149 height 32
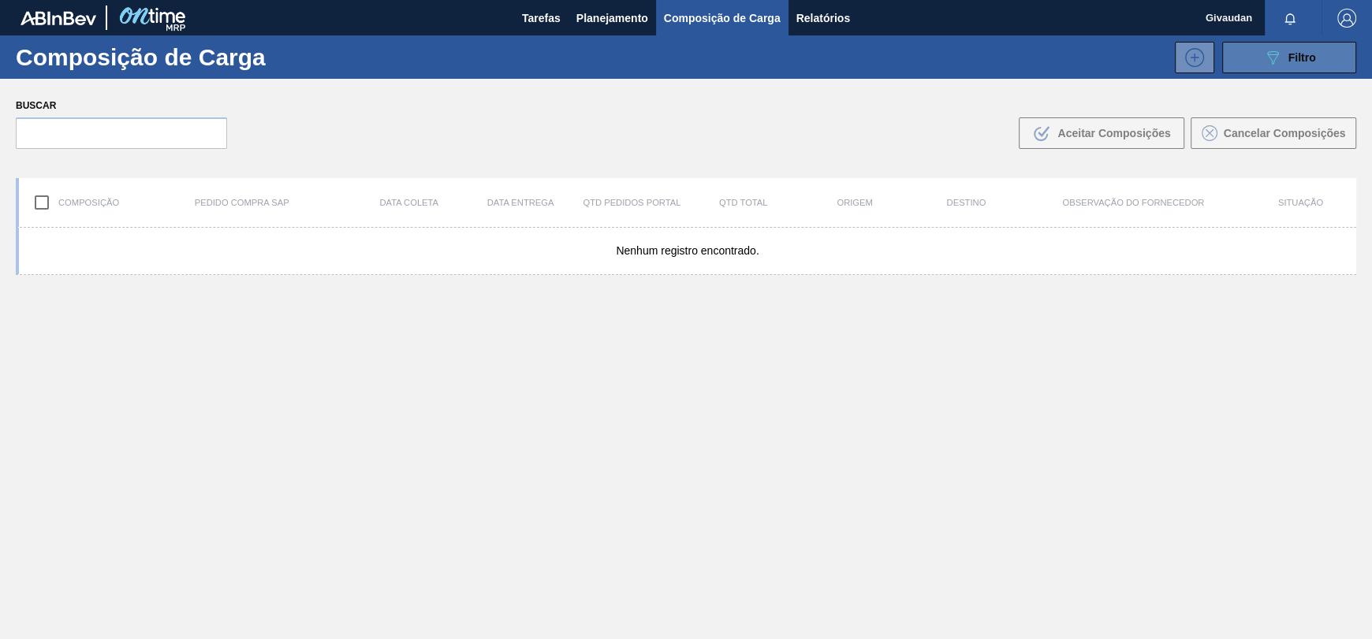
click at [1299, 51] on span "Filtro" at bounding box center [1302, 57] width 28 height 13
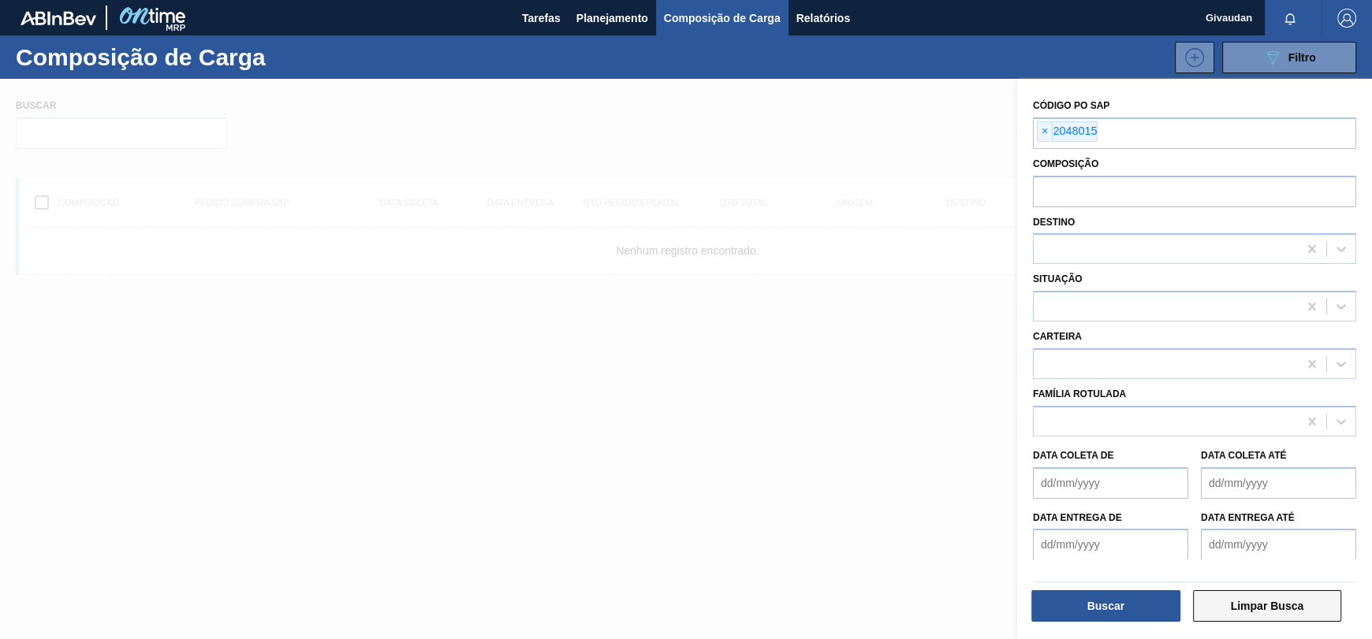
click at [1283, 602] on button "Limpar Busca" at bounding box center [1267, 607] width 149 height 32
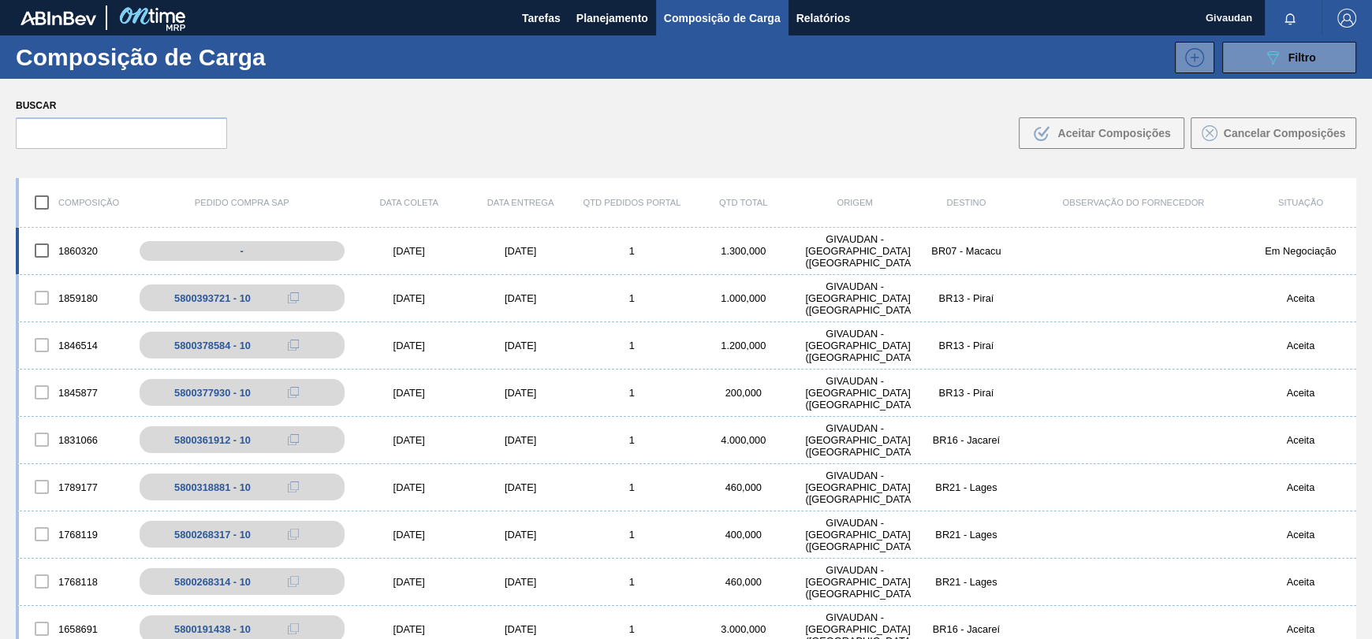
click at [839, 244] on div "GIVAUDAN - [GEOGRAPHIC_DATA] ([GEOGRAPHIC_DATA])" at bounding box center [854, 250] width 111 height 35
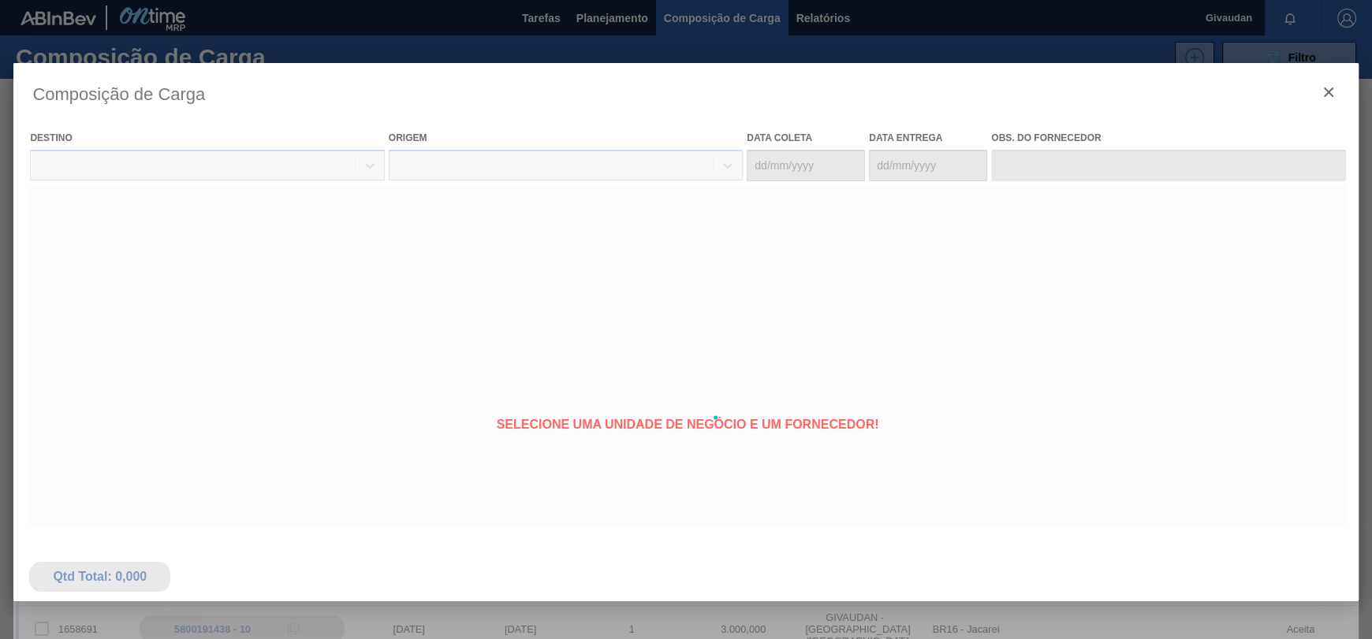
type coleta "[DATE]"
type Entrega "[DATE]"
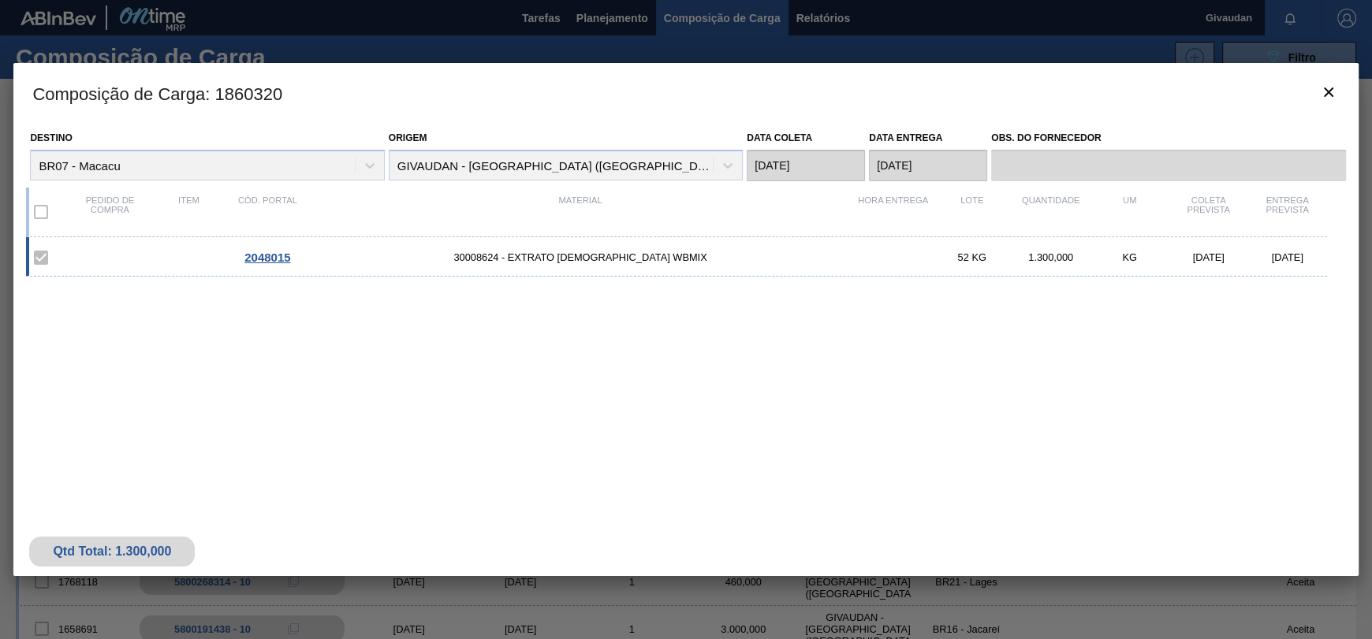
click at [252, 252] on span "2048015" at bounding box center [267, 257] width 46 height 13
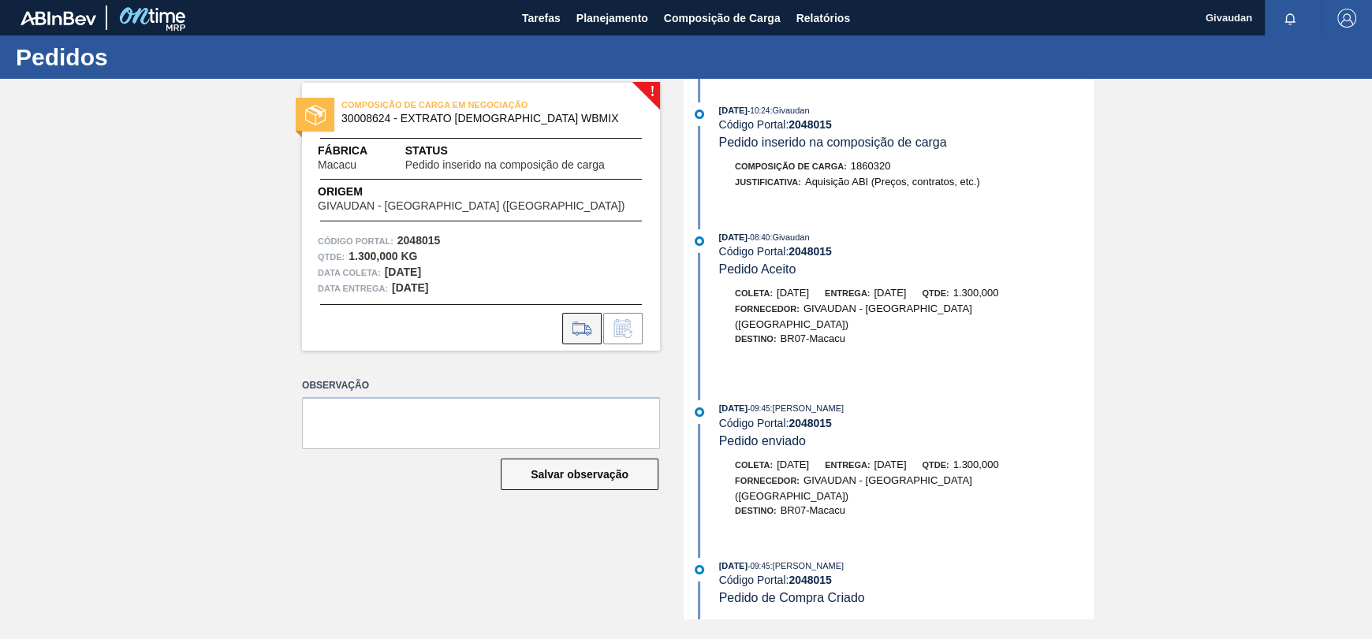
click at [578, 328] on icon at bounding box center [581, 328] width 25 height 19
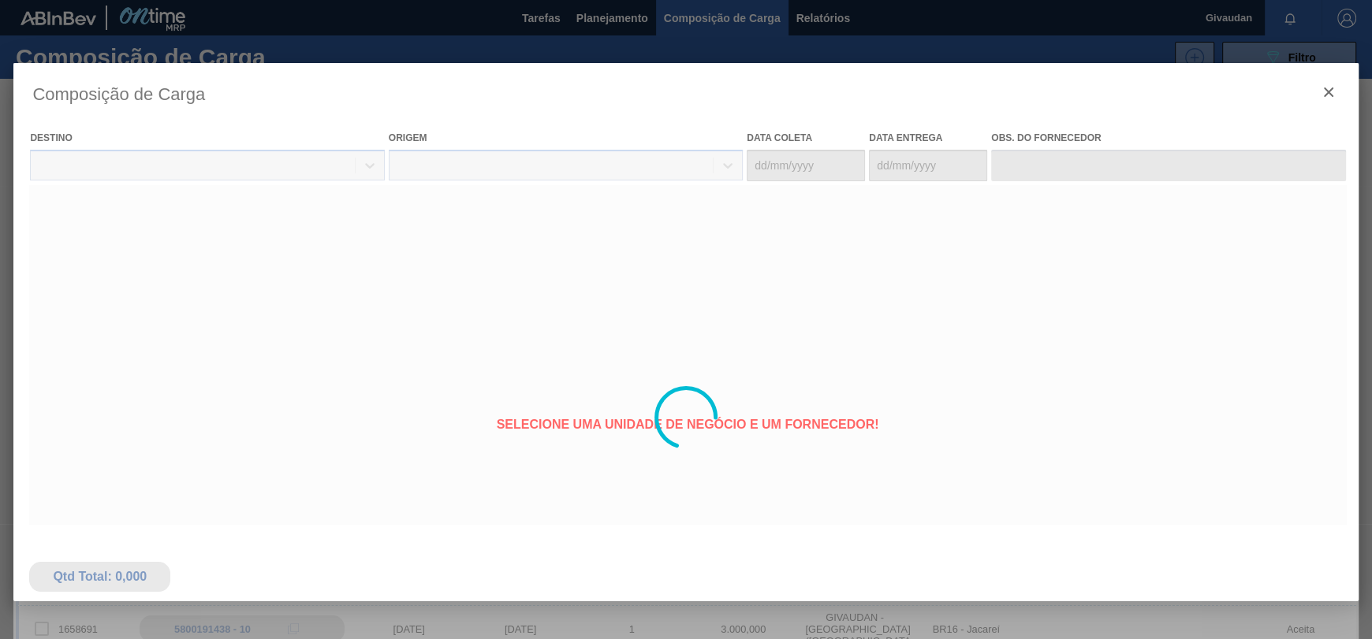
type coleta "[DATE]"
type Entrega "[DATE]"
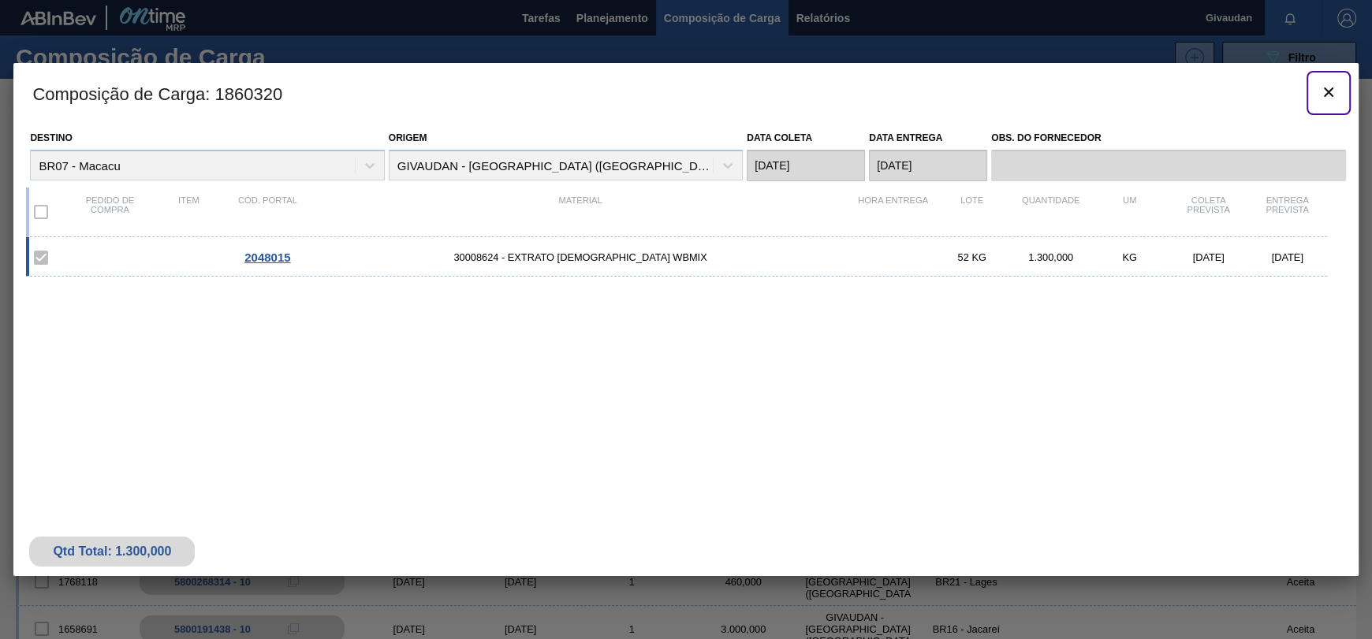
drag, startPoint x: 1328, startPoint y: 87, endPoint x: 1044, endPoint y: 16, distance: 292.6
click at [1329, 90] on icon "botão de ícone" at bounding box center [1328, 92] width 19 height 19
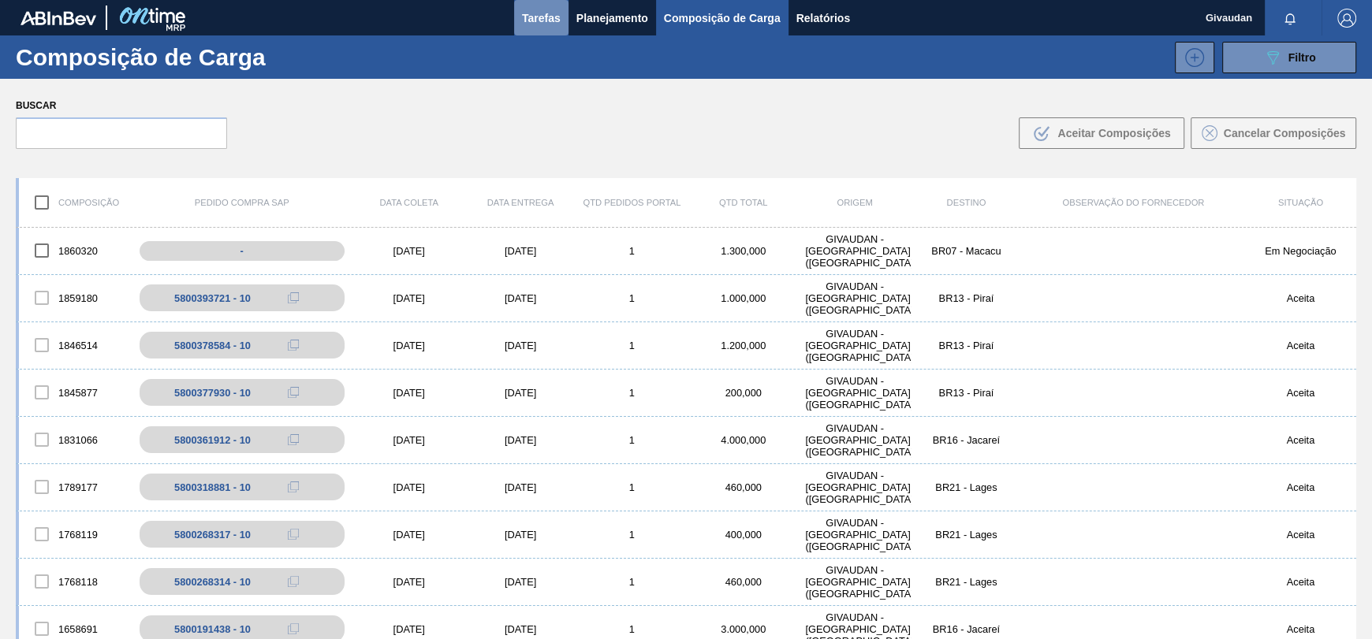
drag, startPoint x: 546, startPoint y: 12, endPoint x: 545, endPoint y: 24, distance: 12.6
click at [546, 14] on span "Tarefas" at bounding box center [541, 18] width 39 height 19
